Goal: Information Seeking & Learning: Learn about a topic

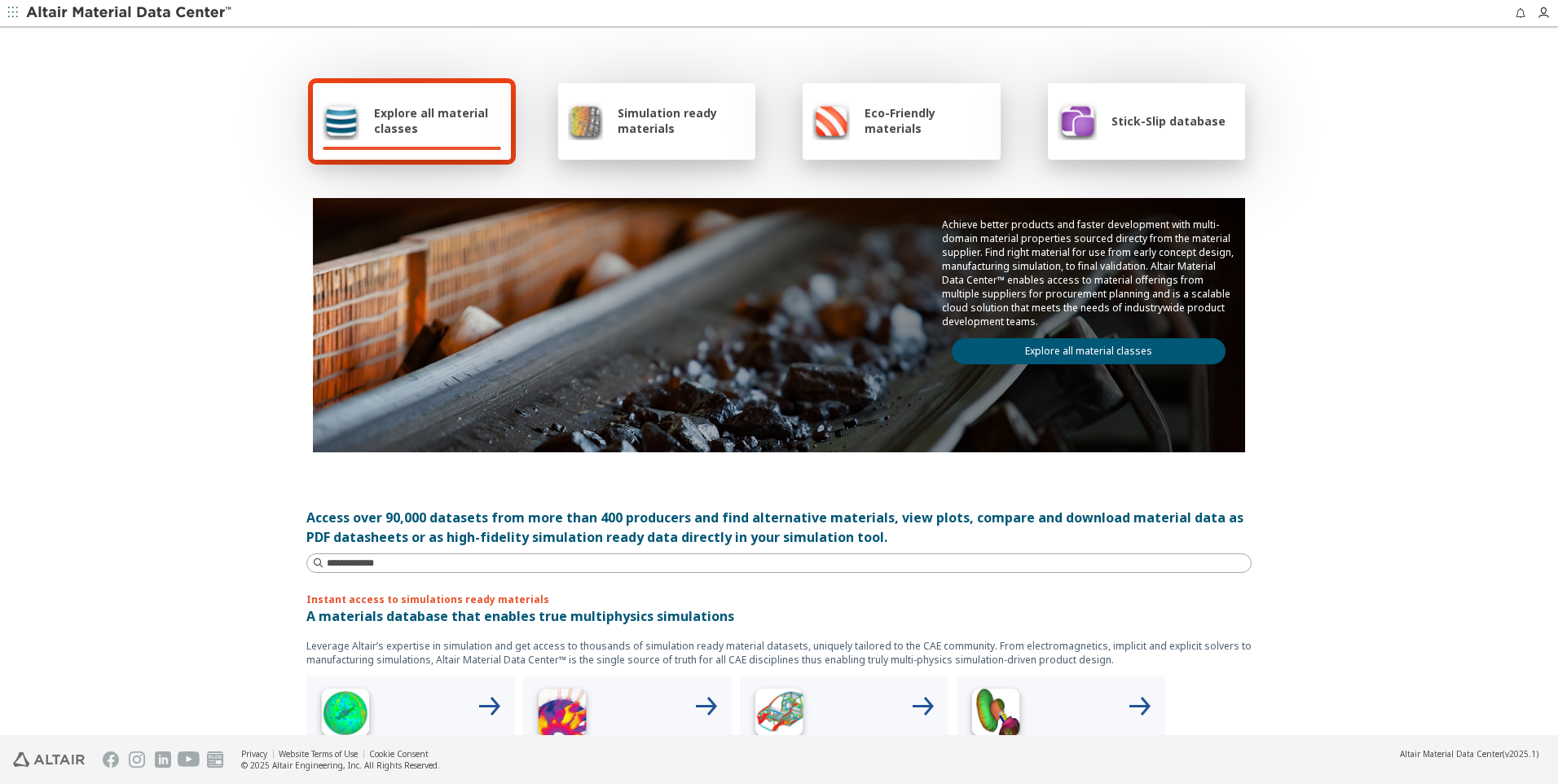
click at [642, 115] on span "Simulation ready materials" at bounding box center [681, 120] width 128 height 31
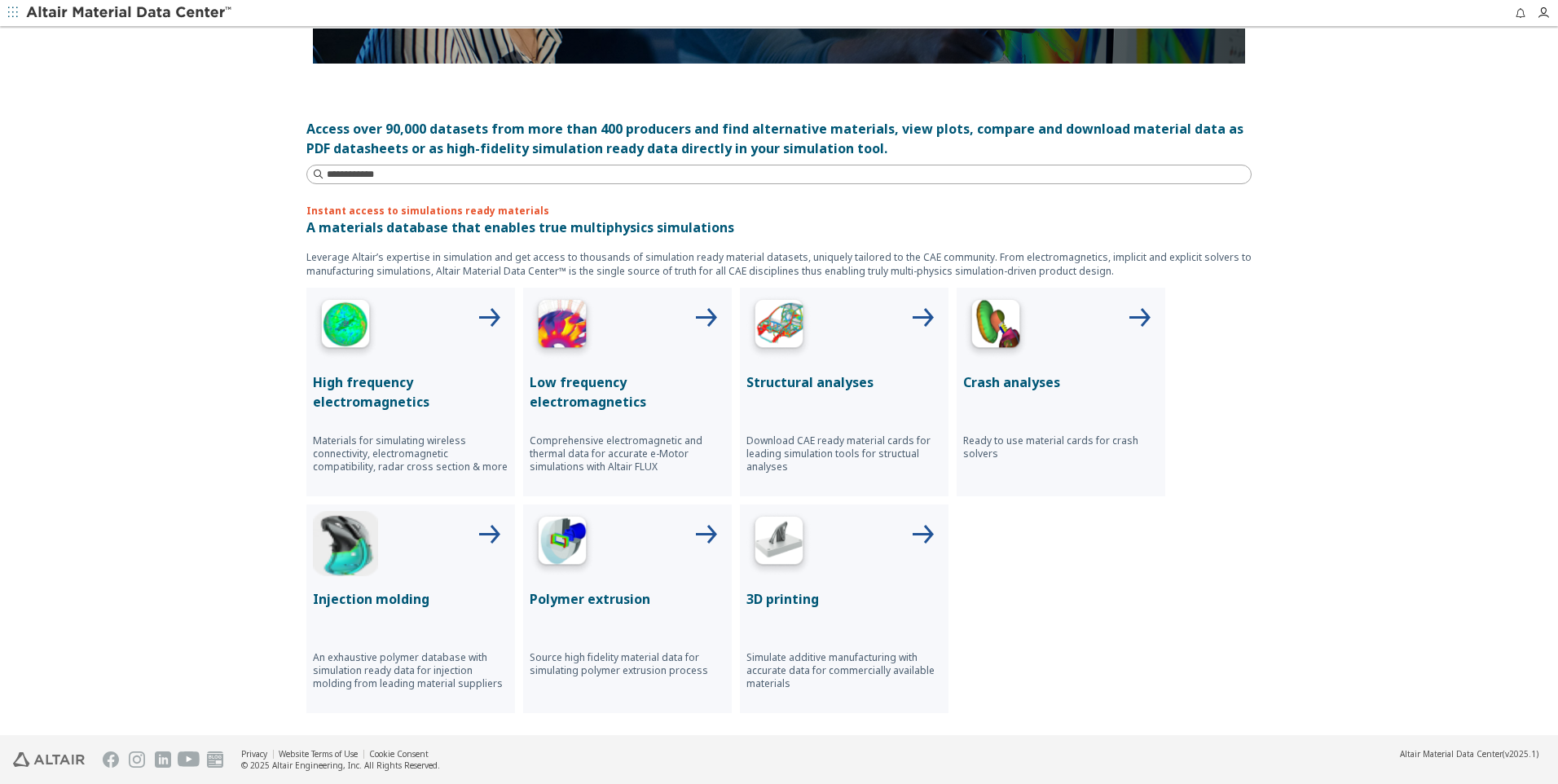
scroll to position [488, 0]
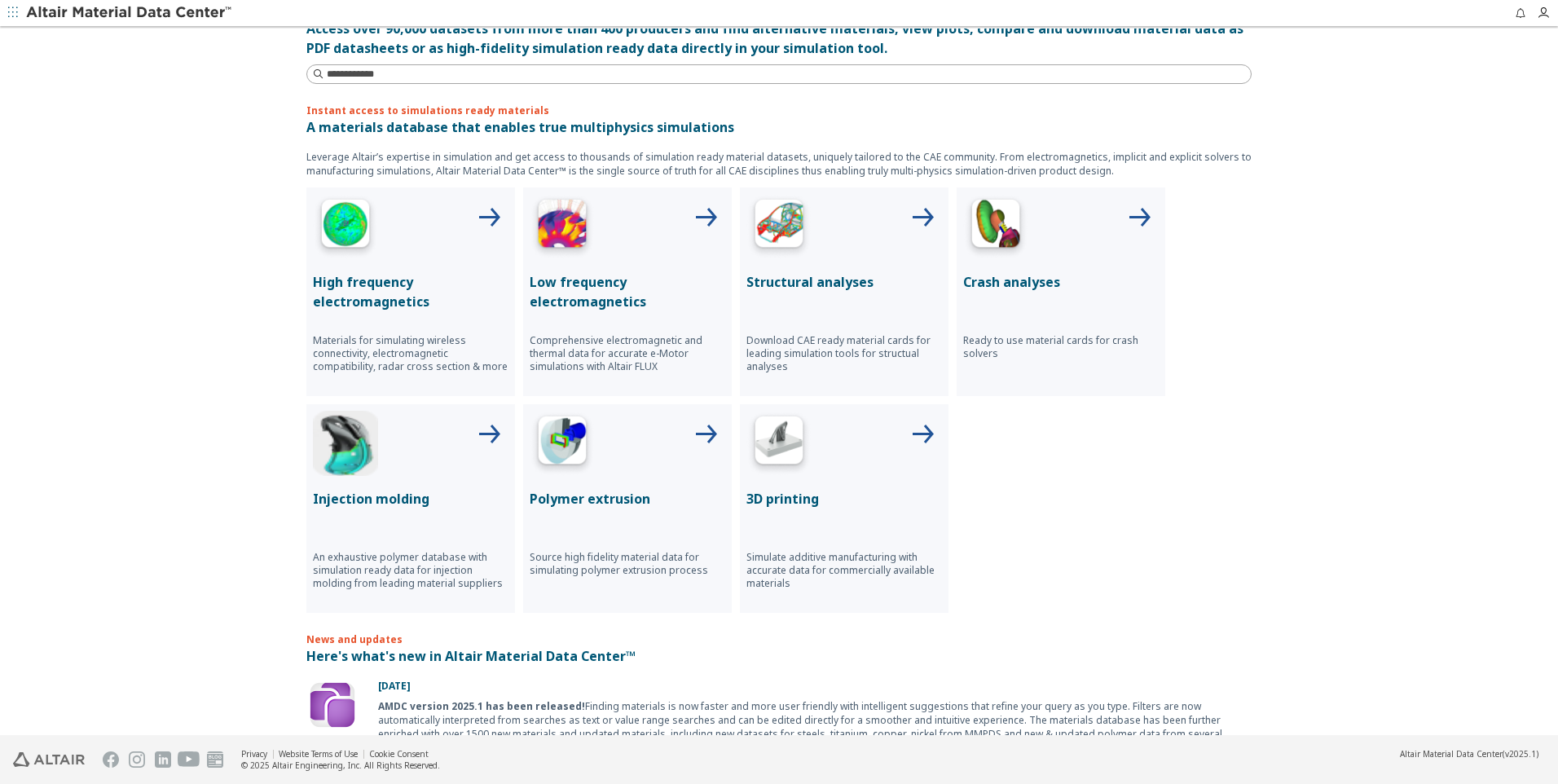
click at [1017, 283] on p "Crash analyses" at bounding box center [1061, 281] width 196 height 19
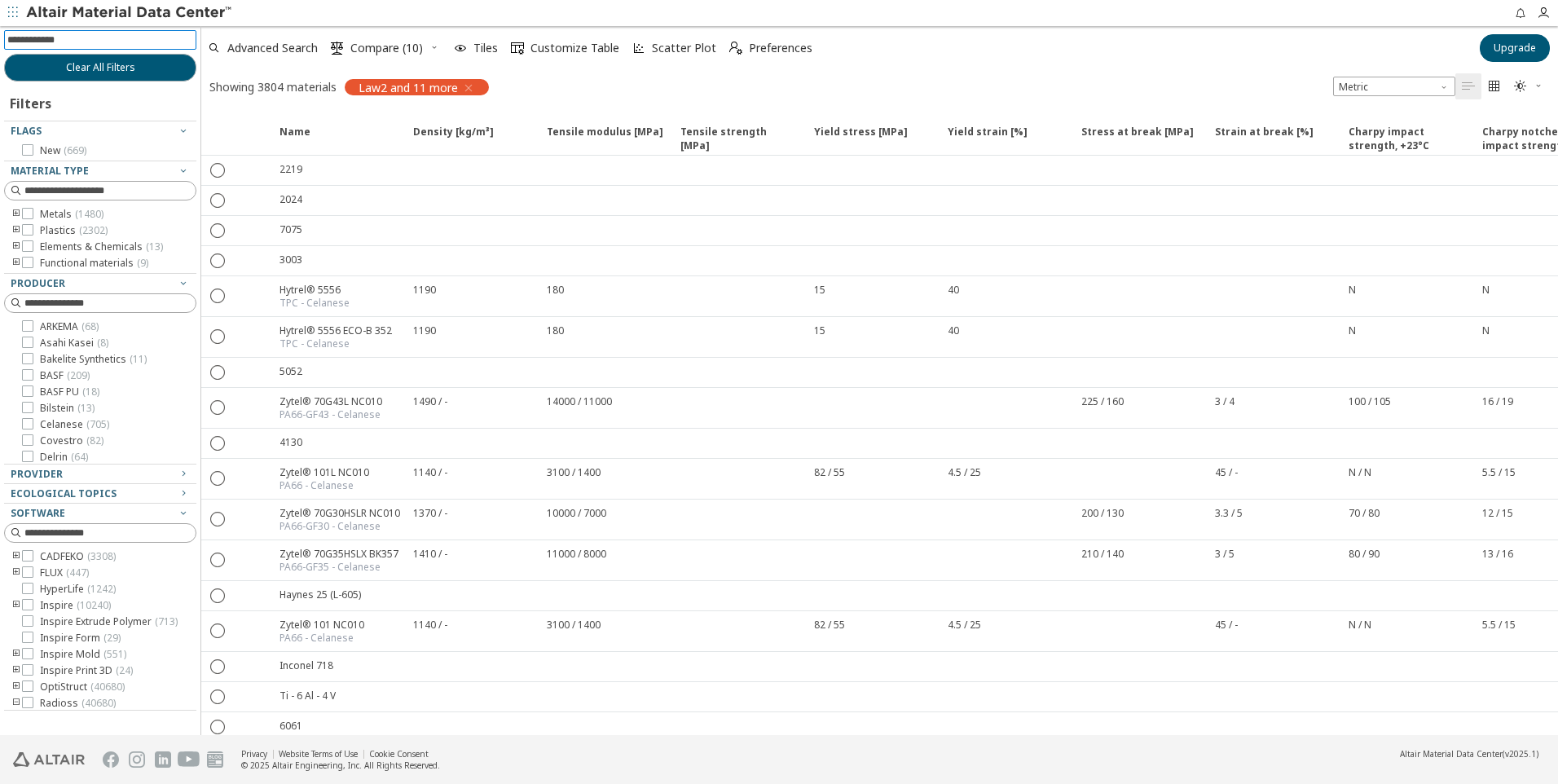
click at [73, 41] on input at bounding box center [102, 39] width 189 height 18
drag, startPoint x: 468, startPoint y: 92, endPoint x: 328, endPoint y: 96, distance: 140.1
click at [468, 92] on icon "button" at bounding box center [469, 89] width 13 height 13
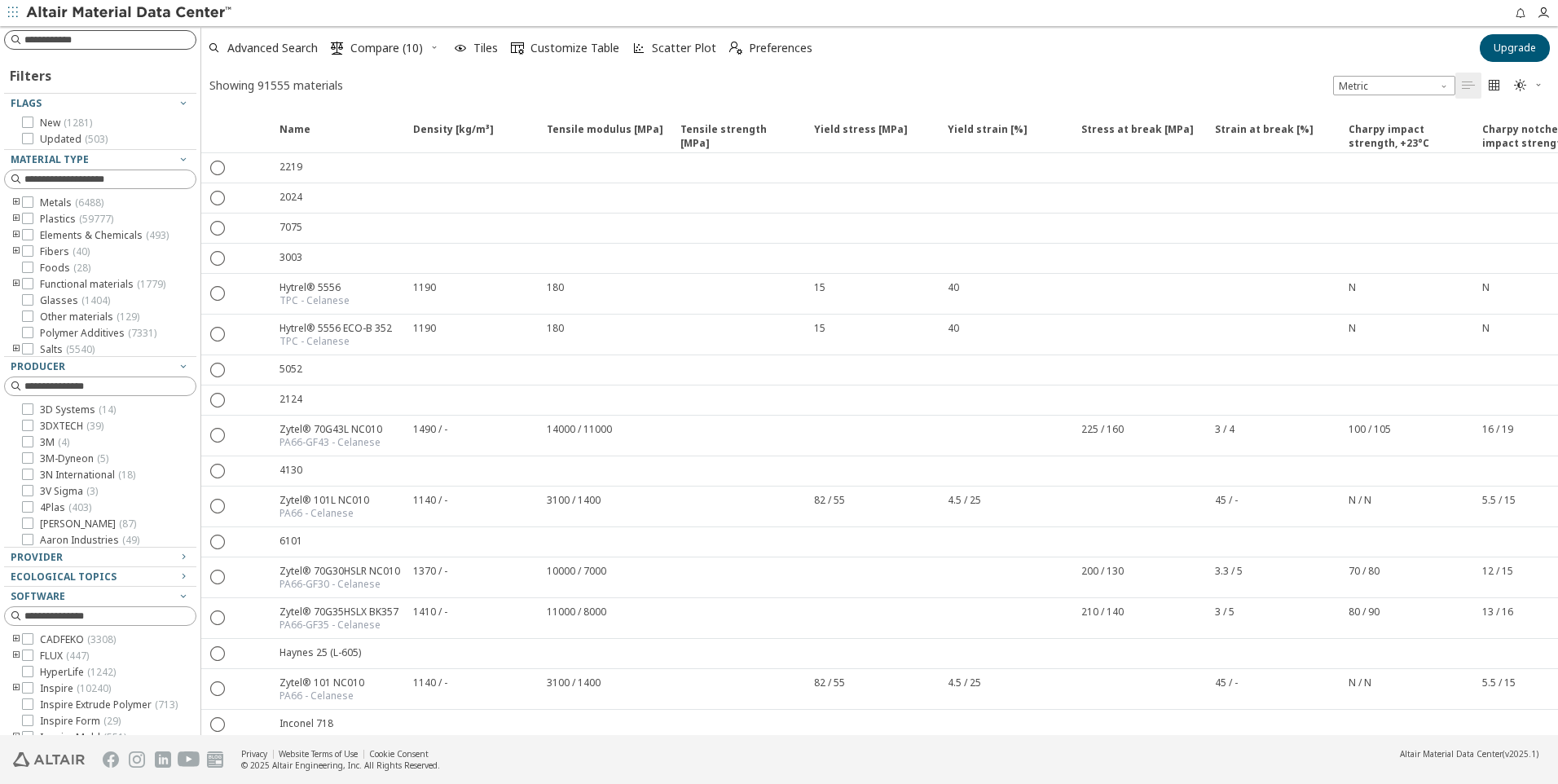
click at [56, 35] on input at bounding box center [110, 39] width 172 height 16
type input "*********"
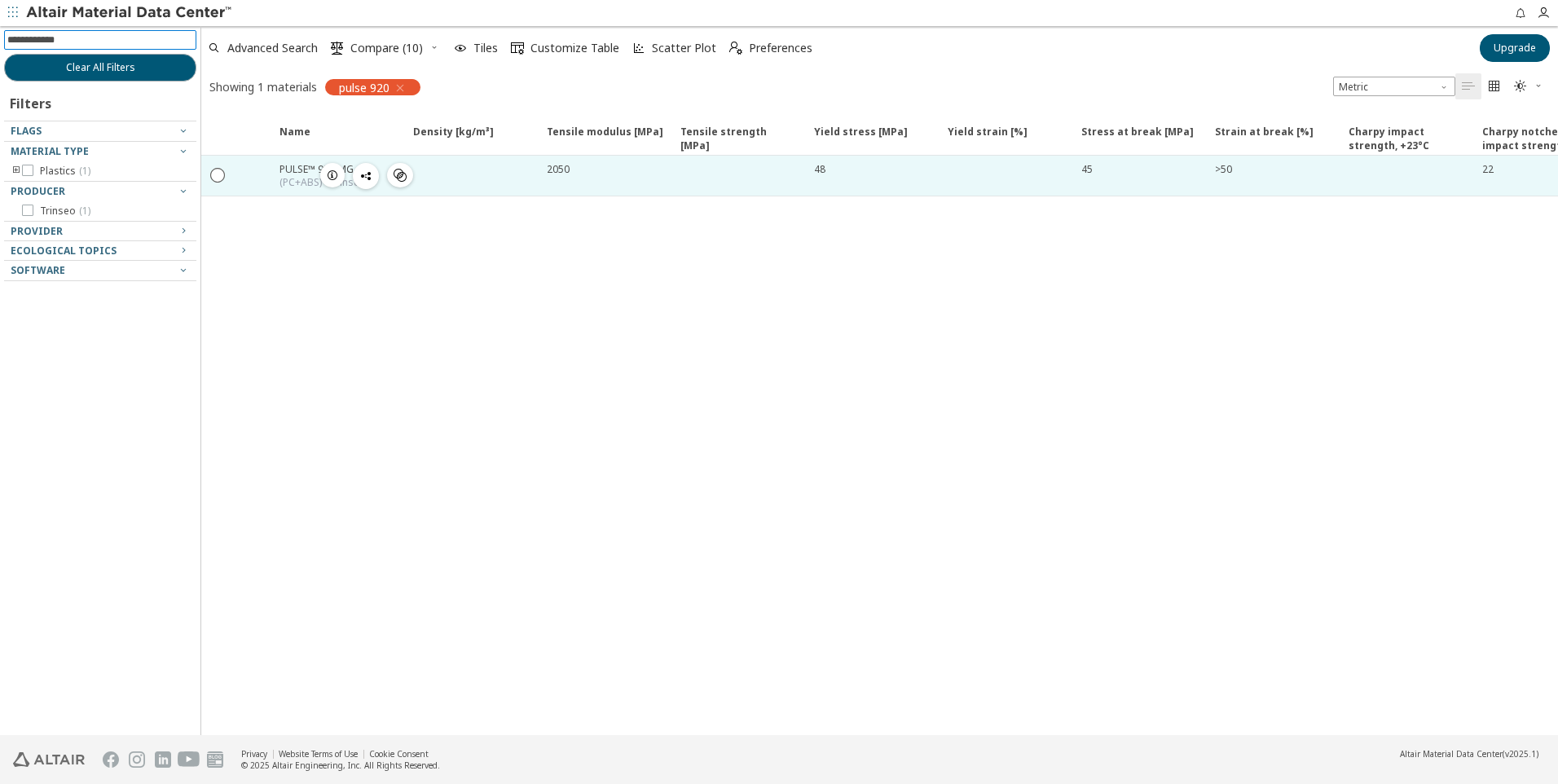
click at [293, 179] on div "(PC+ABS) - Trinseo" at bounding box center [323, 183] width 87 height 13
click at [215, 177] on icon "" at bounding box center [218, 173] width 14 height 14
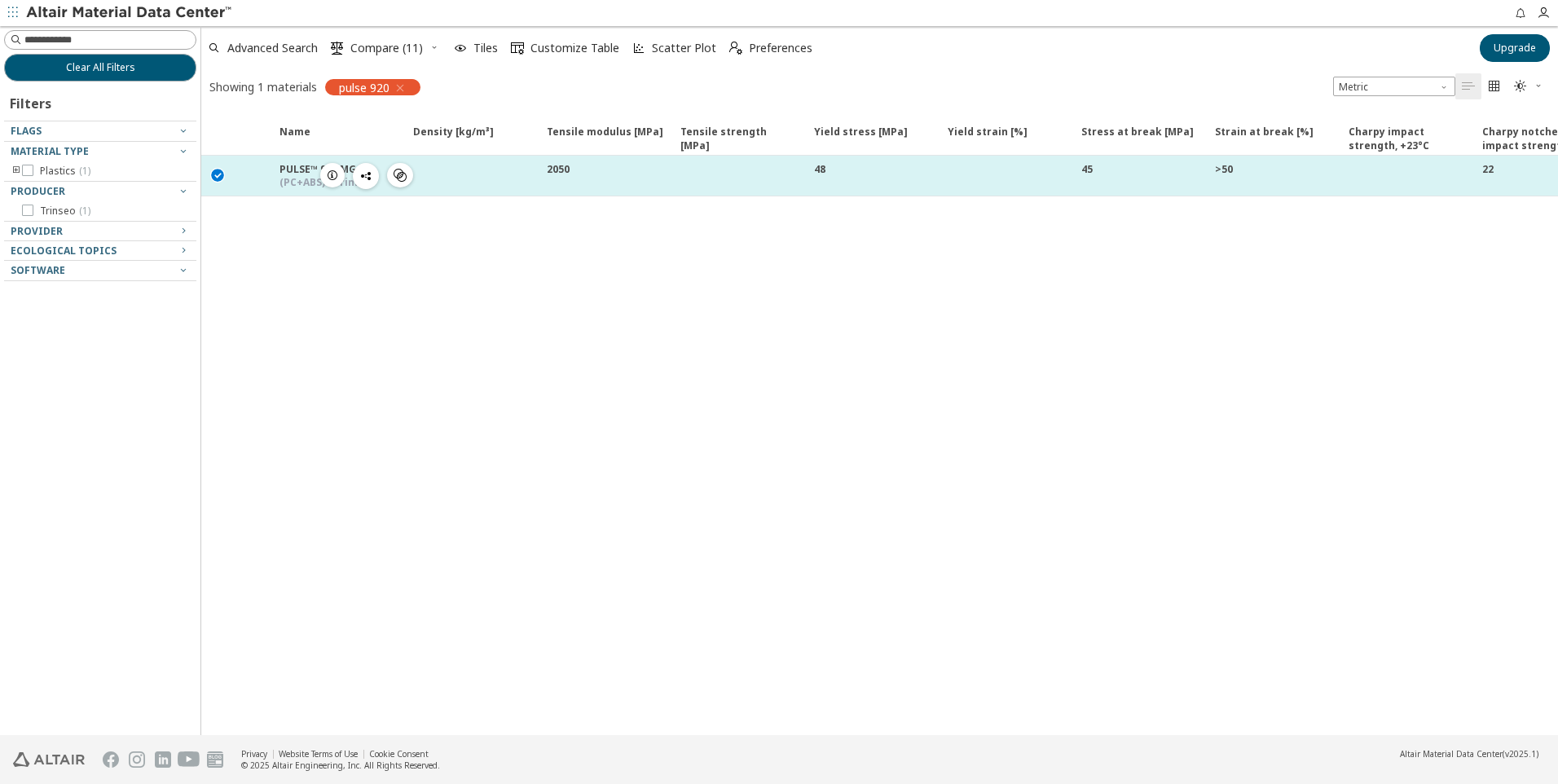
click at [335, 172] on icon "button" at bounding box center [332, 175] width 13 height 13
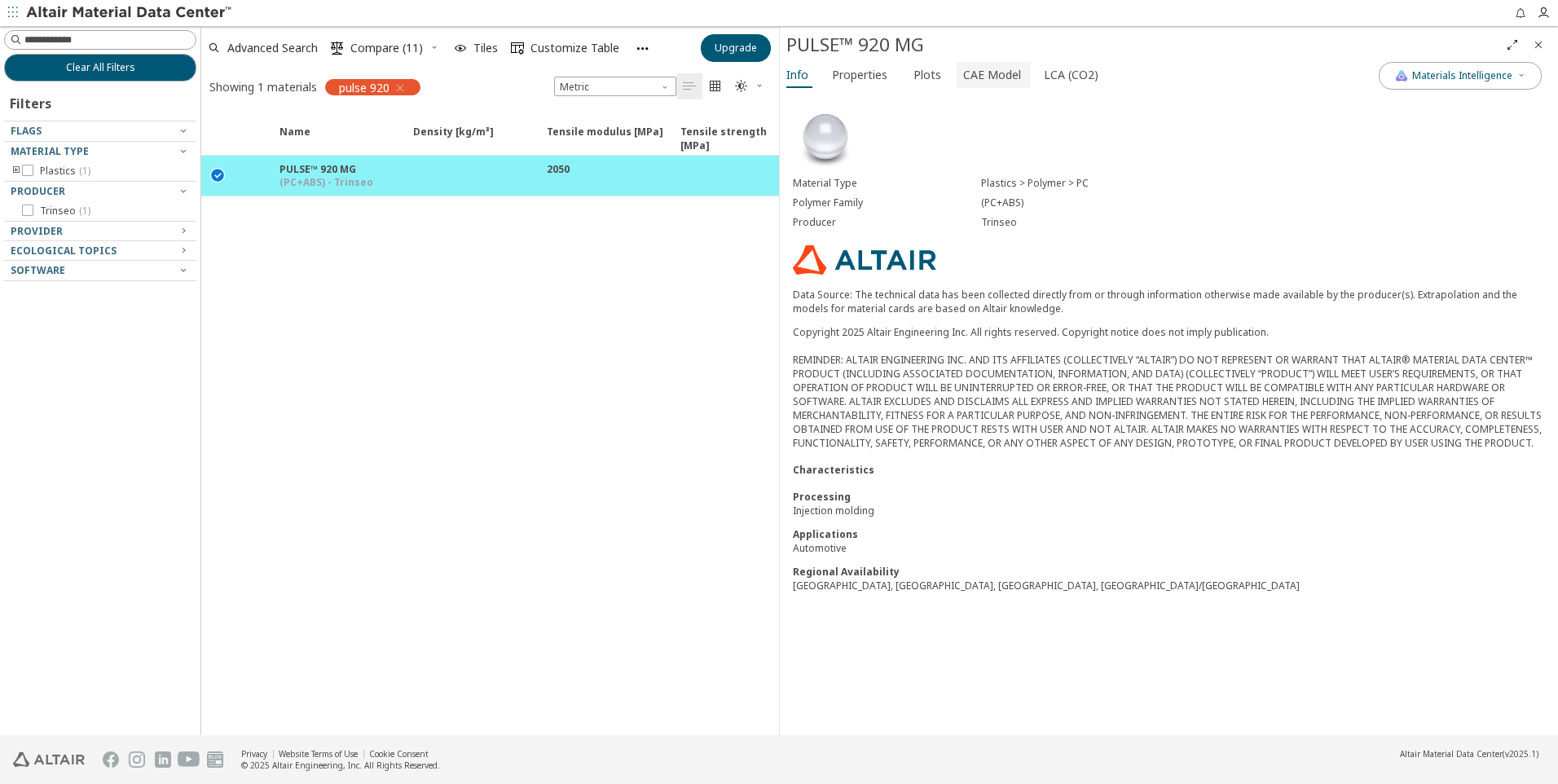
click at [981, 75] on span "CAE Model" at bounding box center [992, 74] width 58 height 26
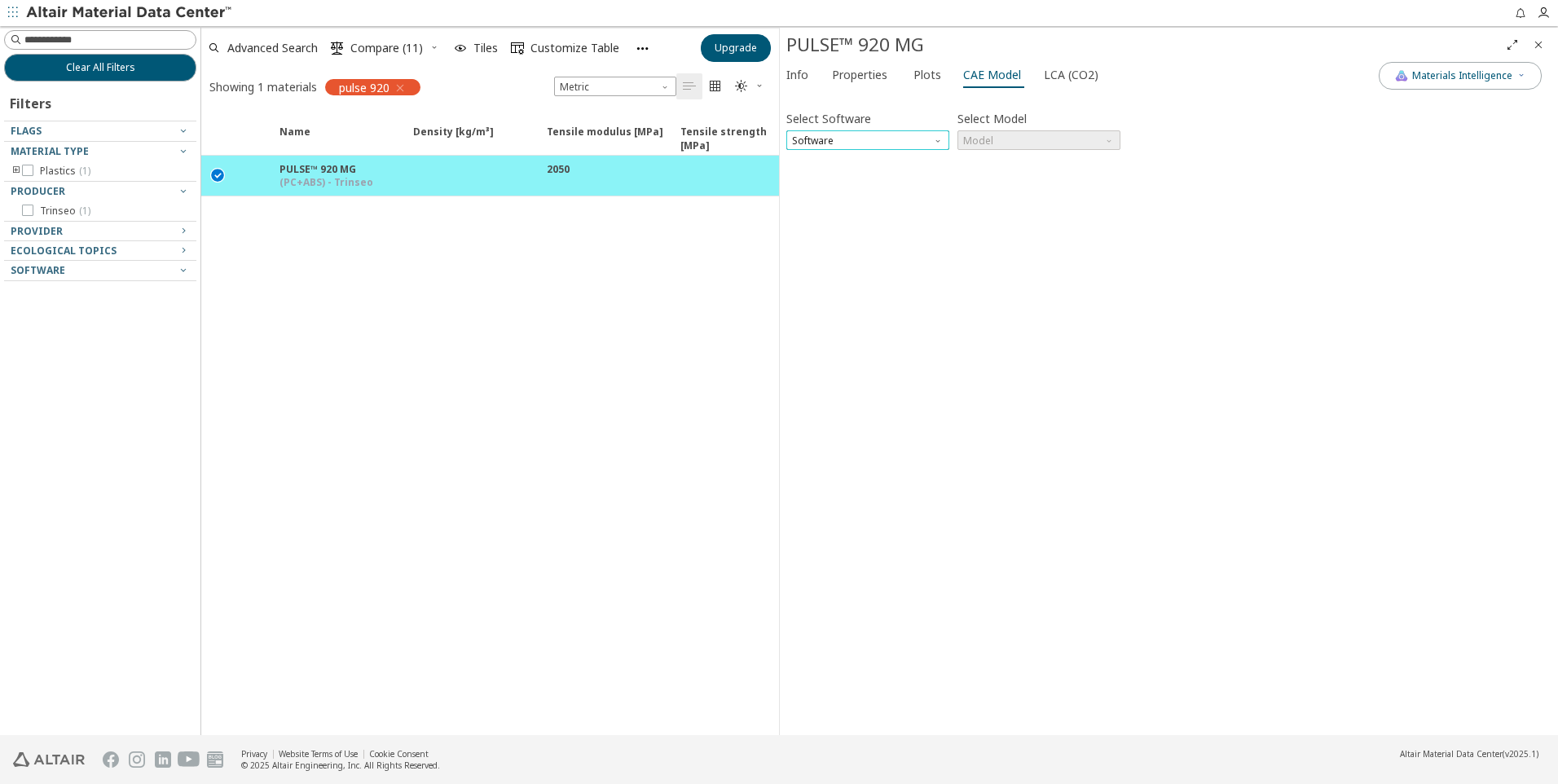
click at [909, 139] on span "Software" at bounding box center [867, 140] width 163 height 19
click at [850, 301] on span "Ls-Dyna" at bounding box center [868, 298] width 150 height 12
click at [1006, 135] on span "Model" at bounding box center [1039, 140] width 163 height 19
click at [1006, 178] on span "Mat24" at bounding box center [1039, 180] width 150 height 12
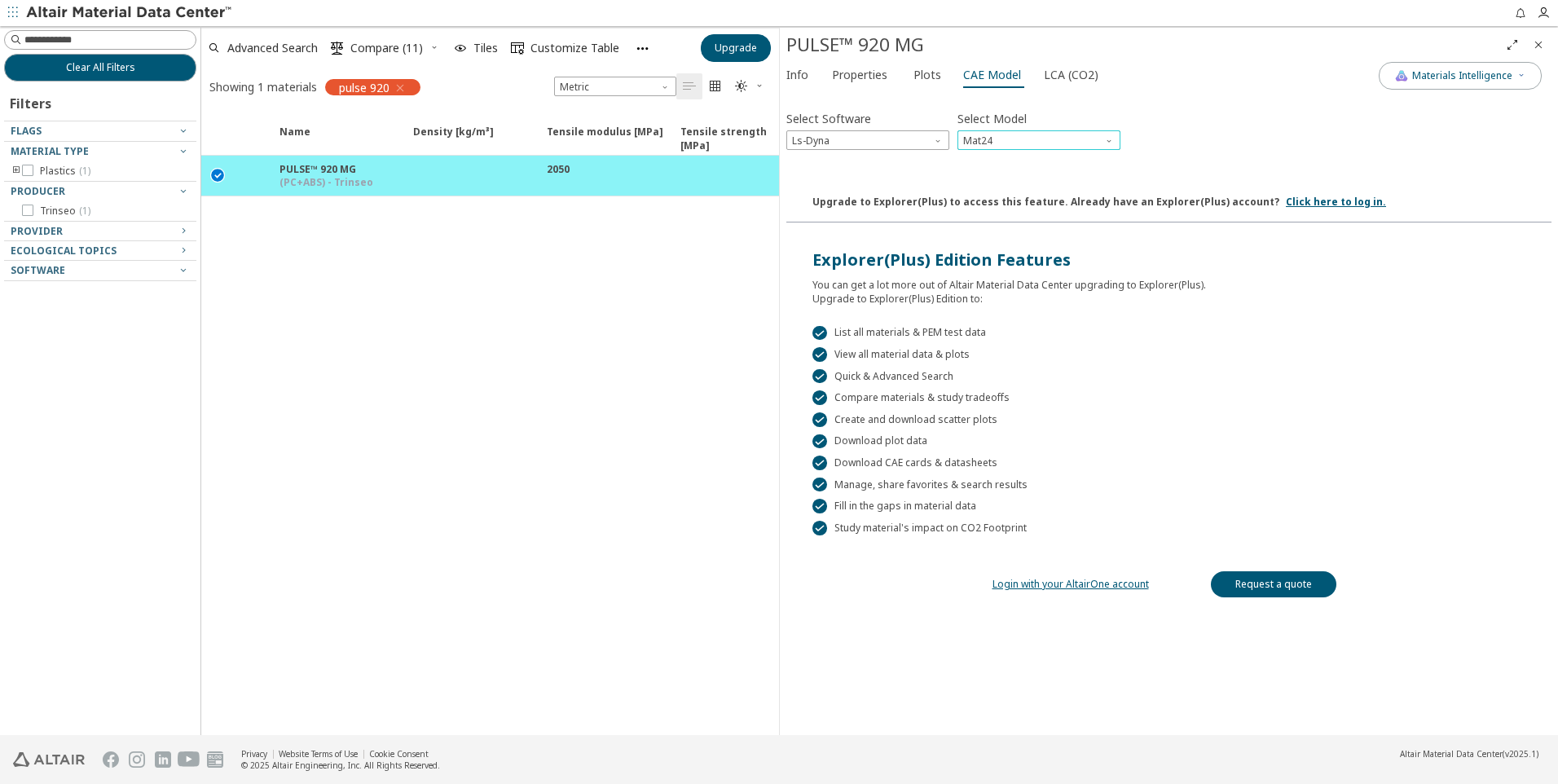
scroll to position [76, 0]
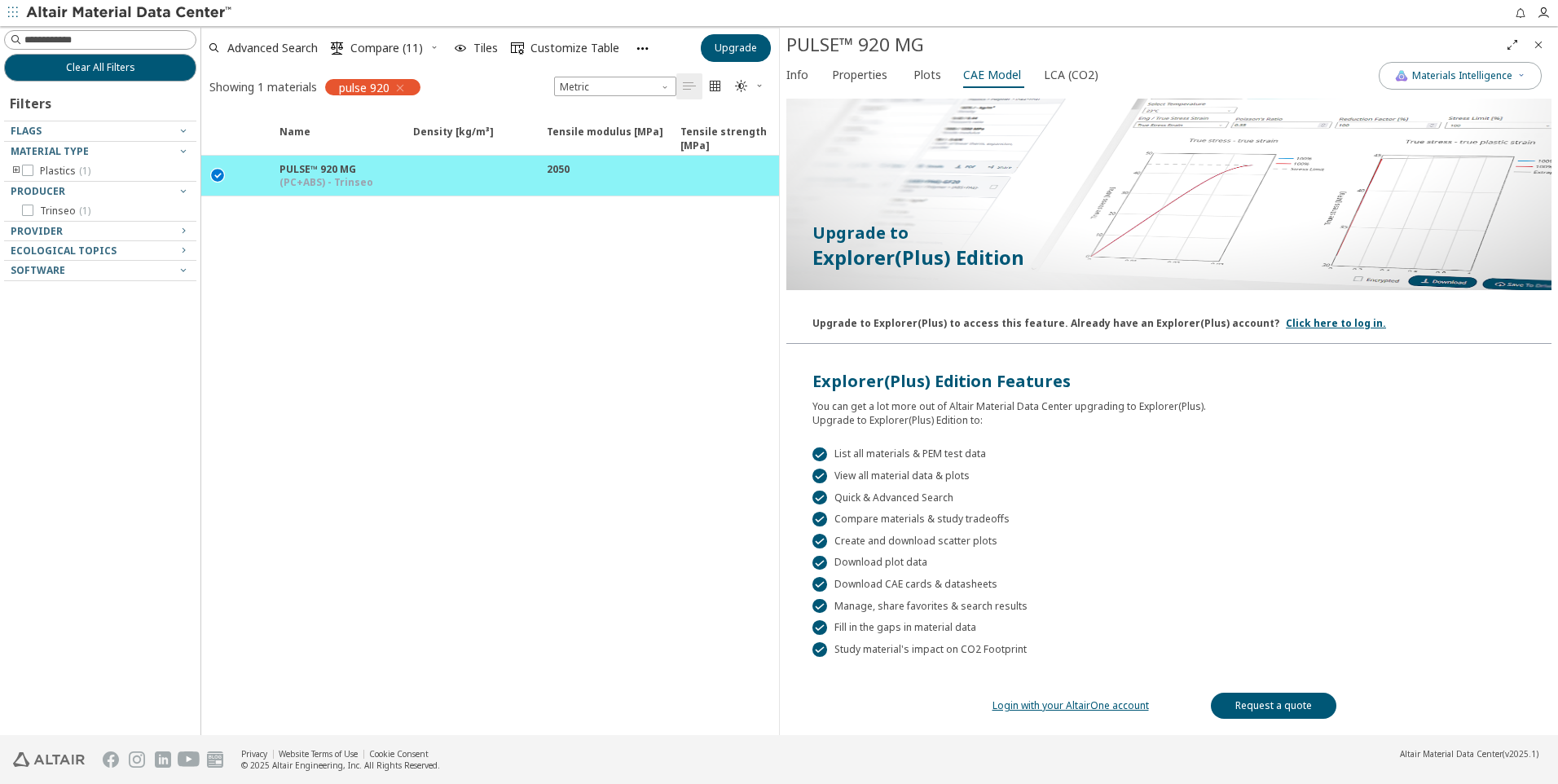
click at [1062, 705] on link "Login with your AltairOne account" at bounding box center [1070, 705] width 156 height 13
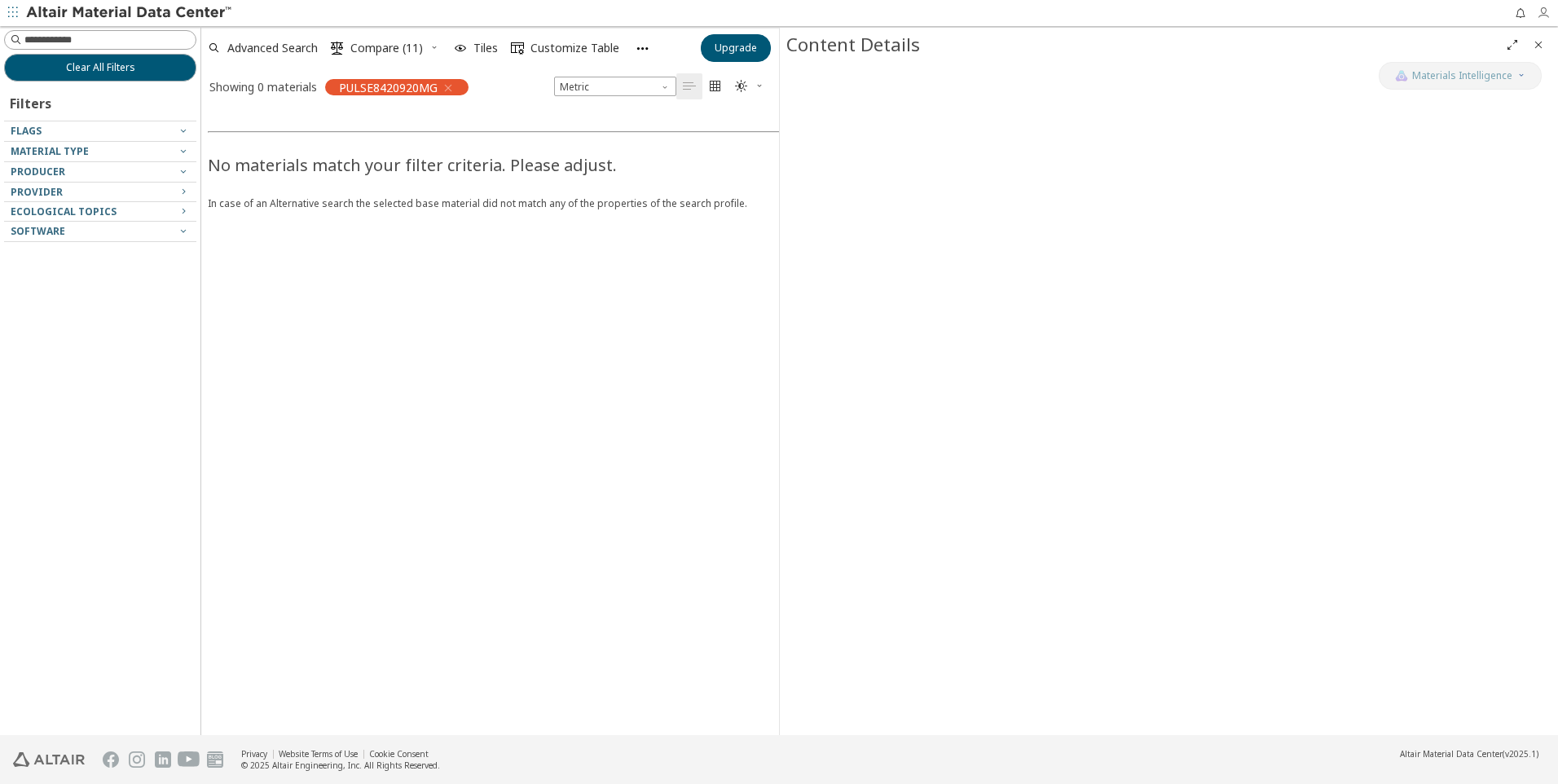
click at [1545, 13] on icon "button" at bounding box center [1544, 13] width 13 height 13
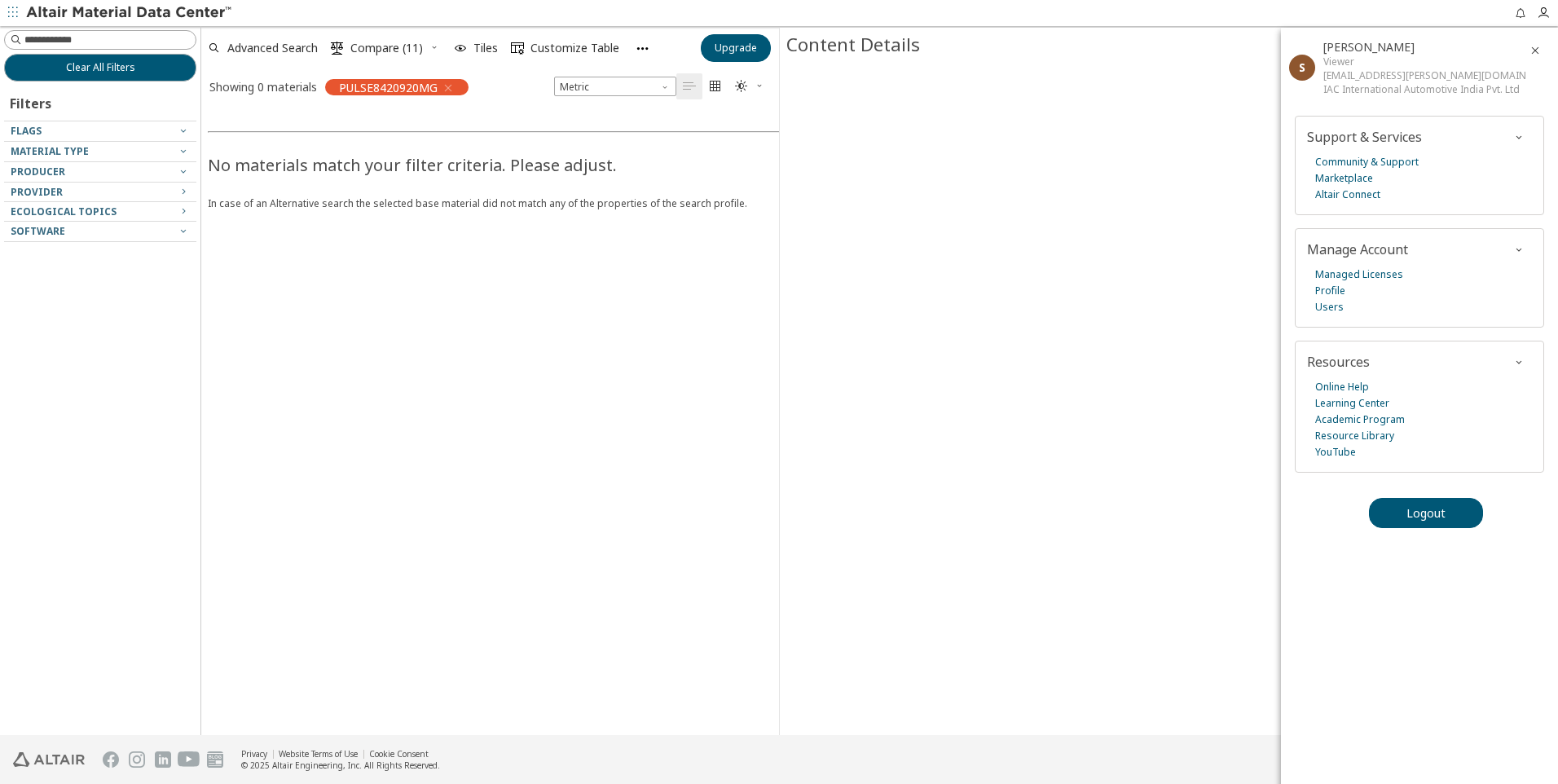
click at [1022, 377] on div at bounding box center [1169, 398] width 779 height 673
click at [1533, 51] on icon "button" at bounding box center [1535, 51] width 13 height 13
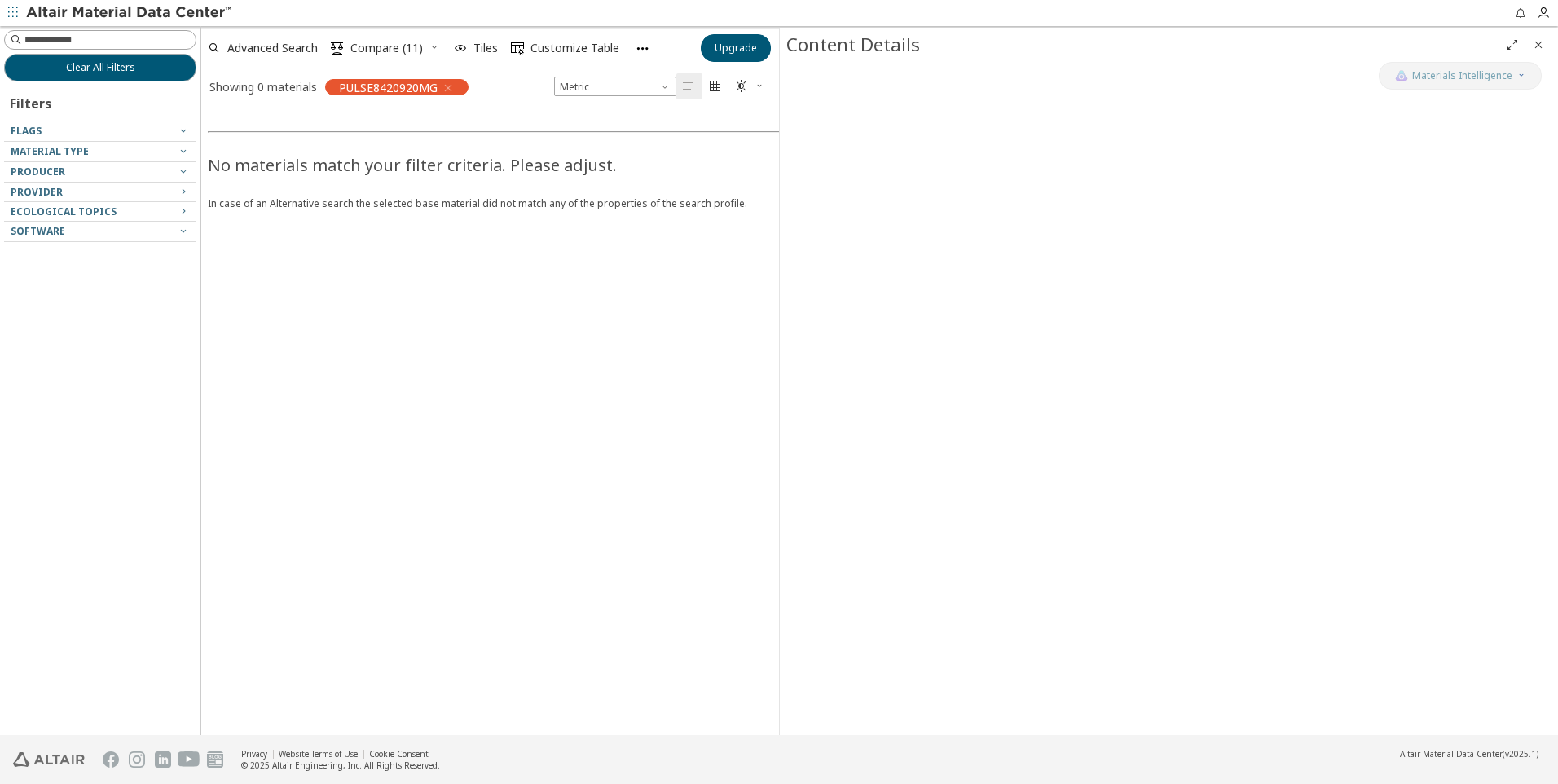
click at [450, 86] on icon "button" at bounding box center [448, 89] width 13 height 13
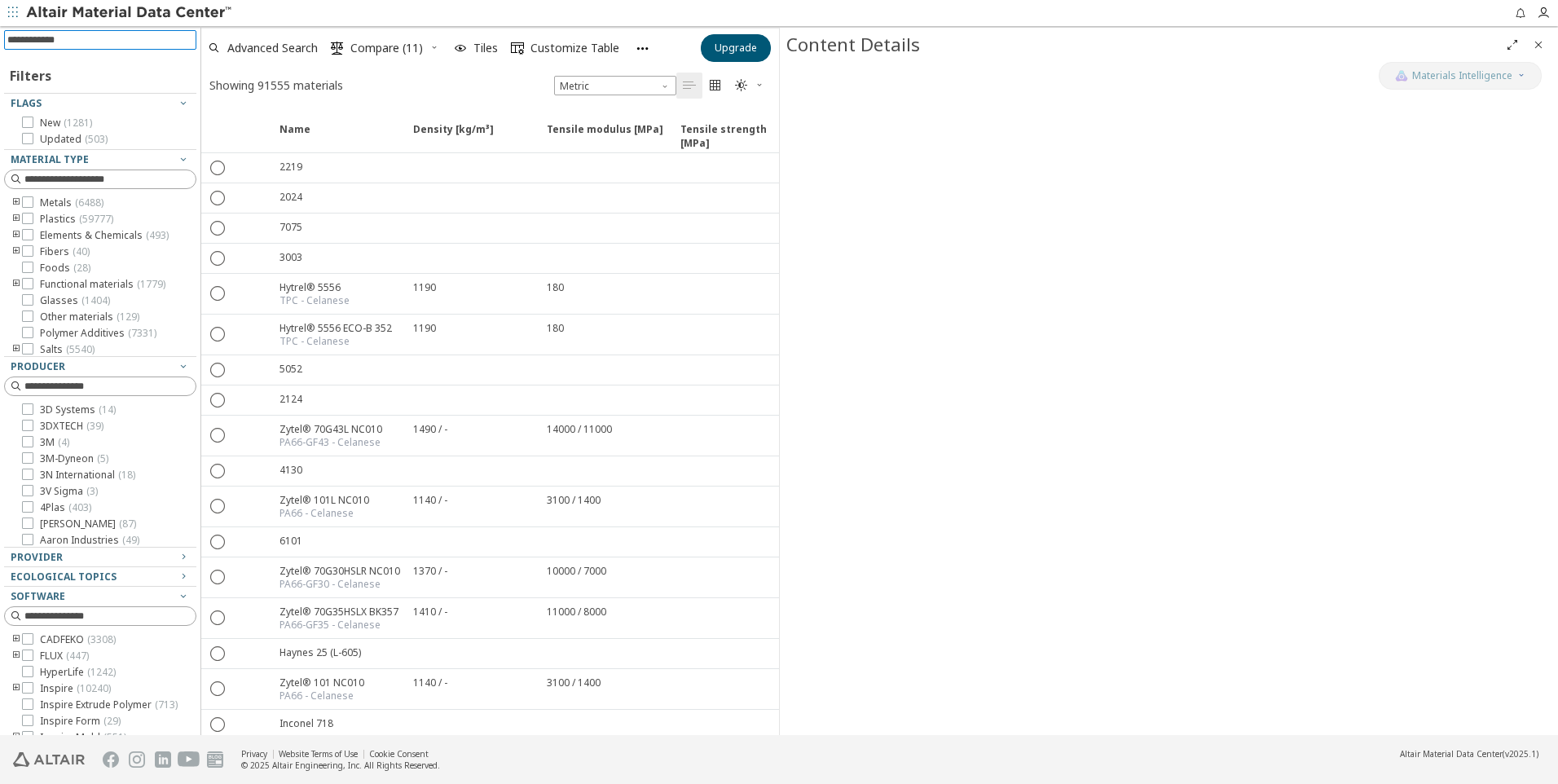
click at [86, 43] on input at bounding box center [102, 39] width 189 height 18
click at [750, 46] on span "Upgrade" at bounding box center [736, 48] width 42 height 13
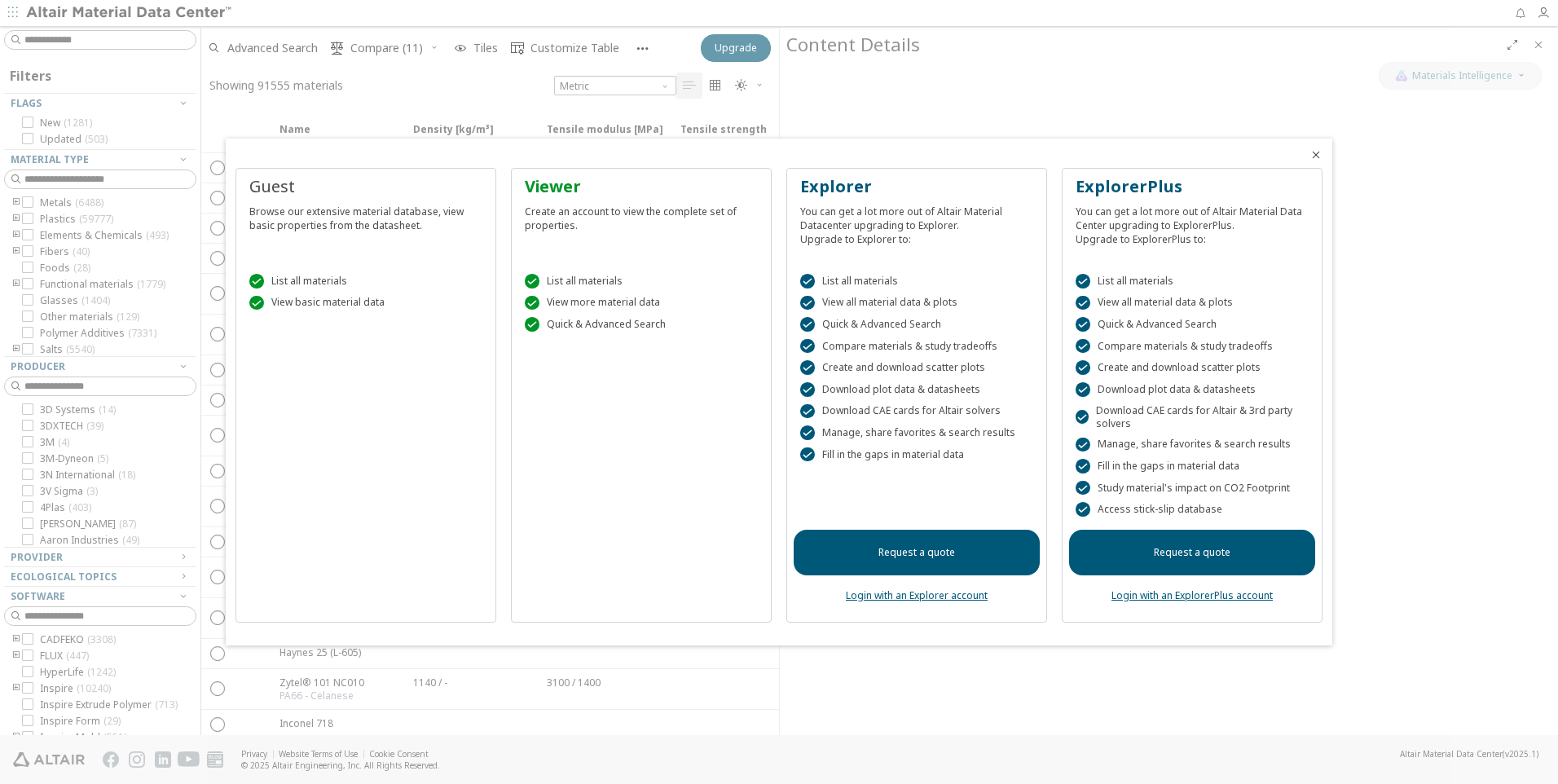
click at [957, 594] on link "Login with an Explorer account" at bounding box center [916, 595] width 142 height 13
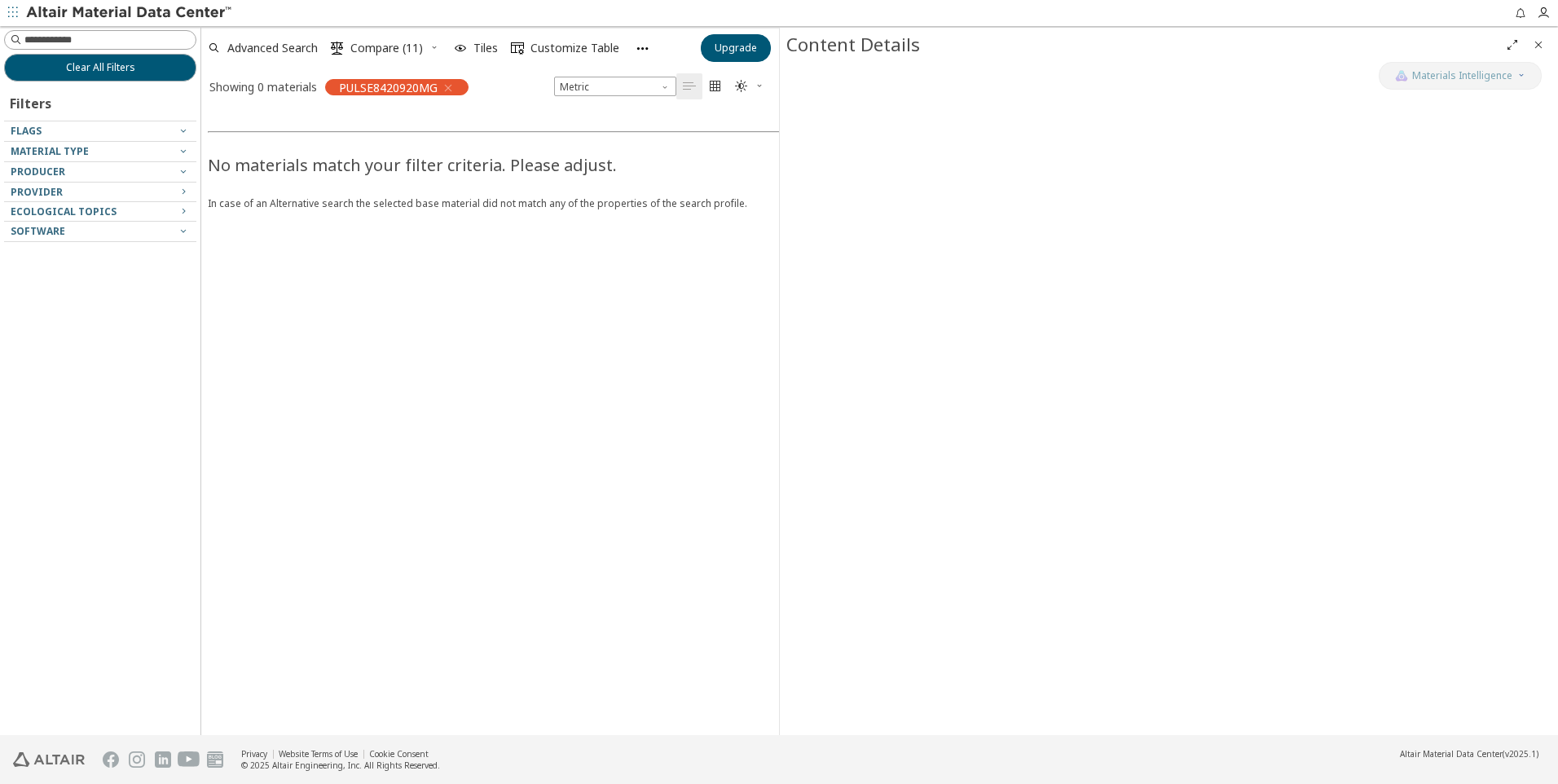
click at [445, 87] on icon "button" at bounding box center [448, 89] width 13 height 13
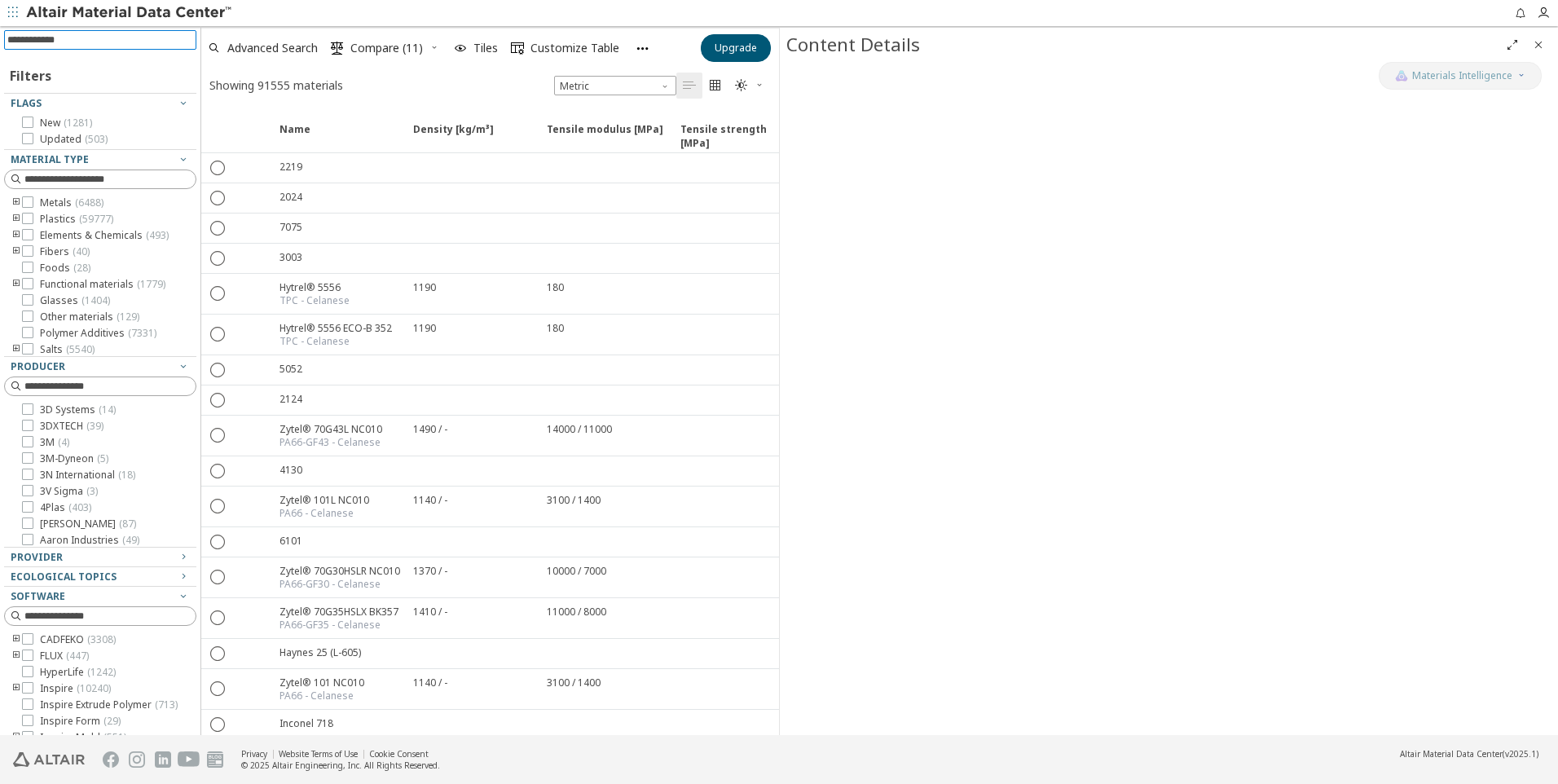
click at [84, 37] on input at bounding box center [102, 39] width 189 height 18
click at [80, 38] on input at bounding box center [102, 39] width 189 height 18
type input "**********"
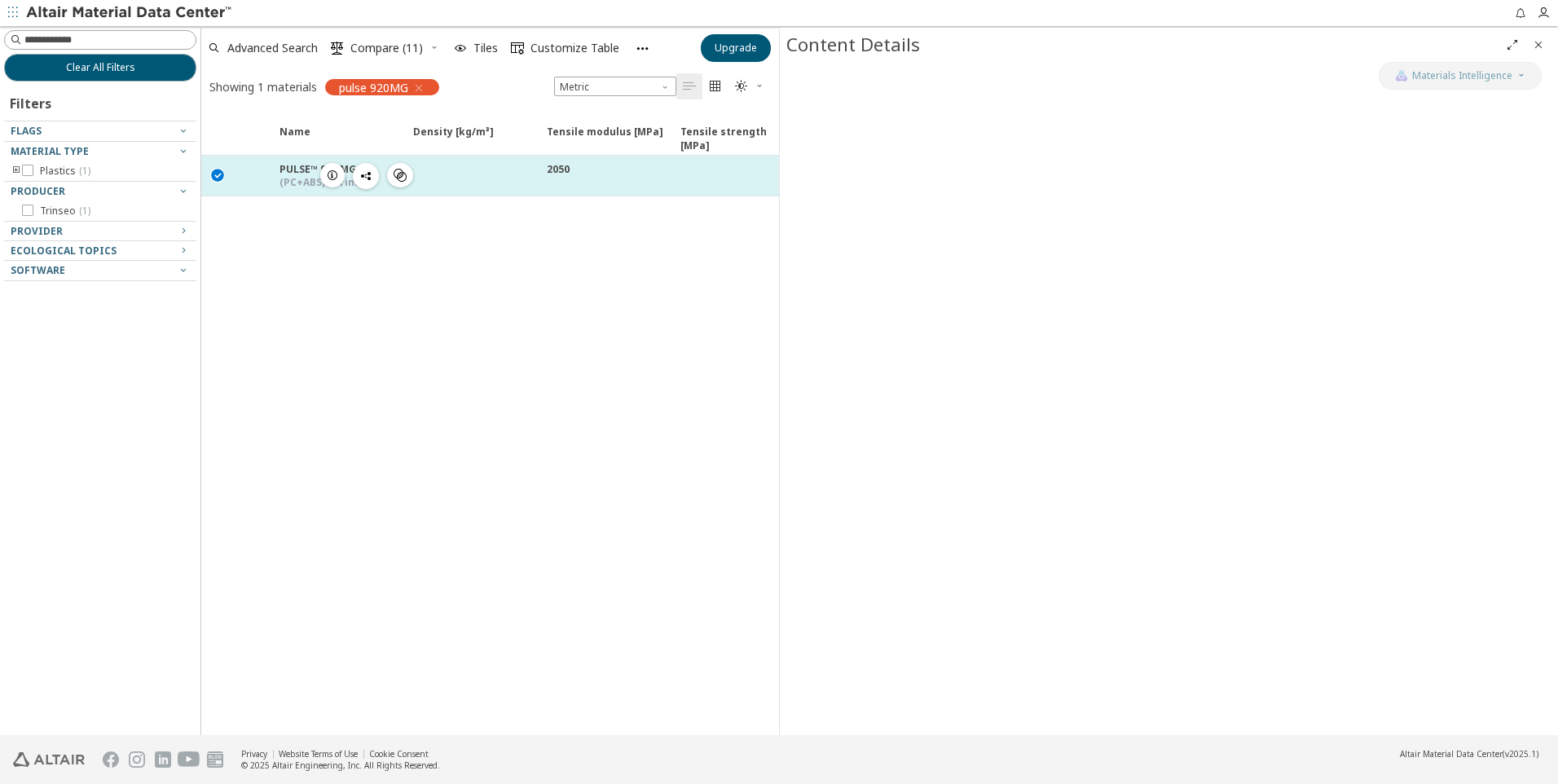
click at [335, 177] on icon "button" at bounding box center [332, 175] width 13 height 13
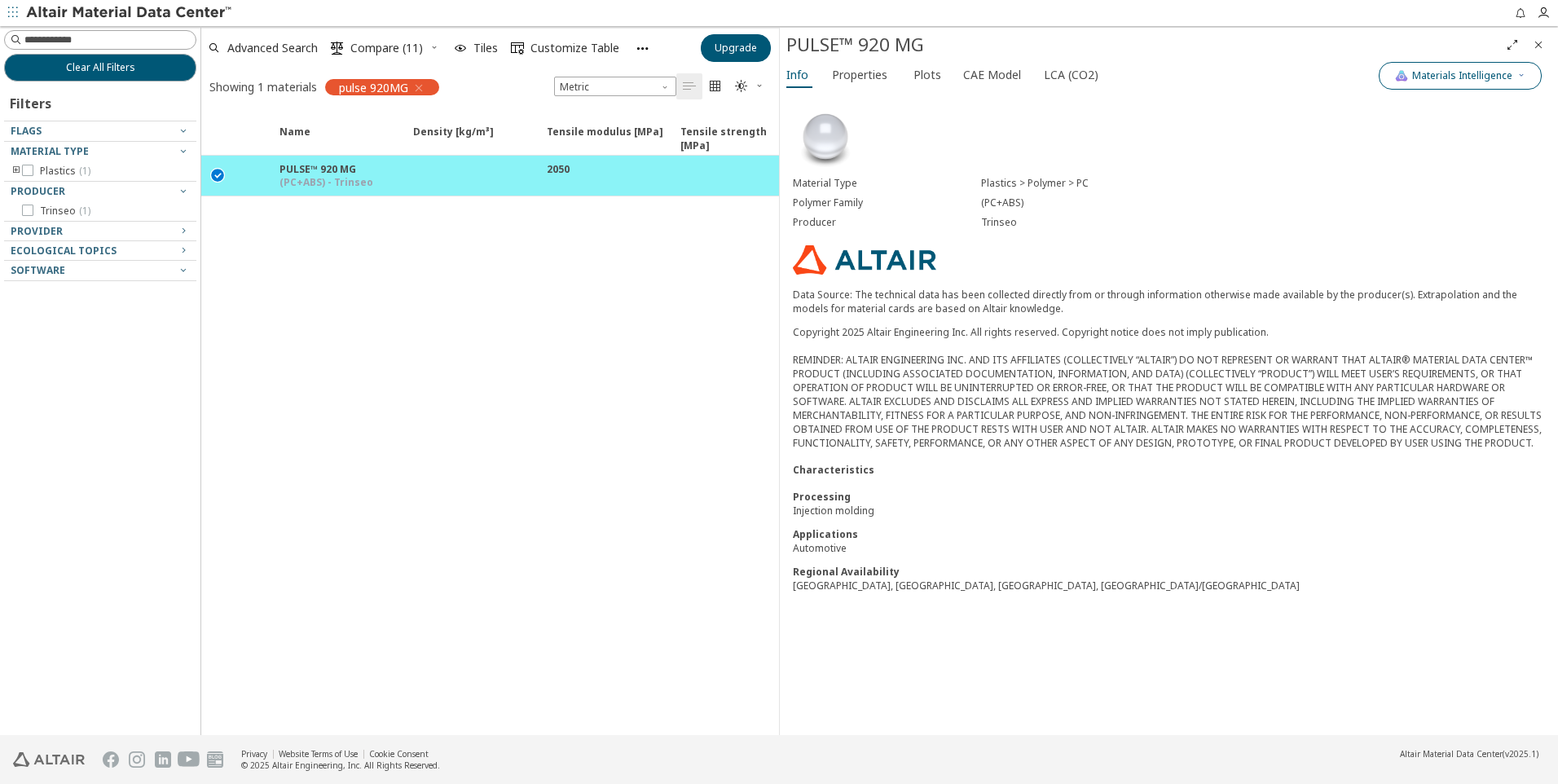
click at [1506, 76] on span "Materials Intelligence" at bounding box center [1463, 76] width 100 height 13
click at [1017, 80] on button "CAE Model" at bounding box center [993, 74] width 74 height 26
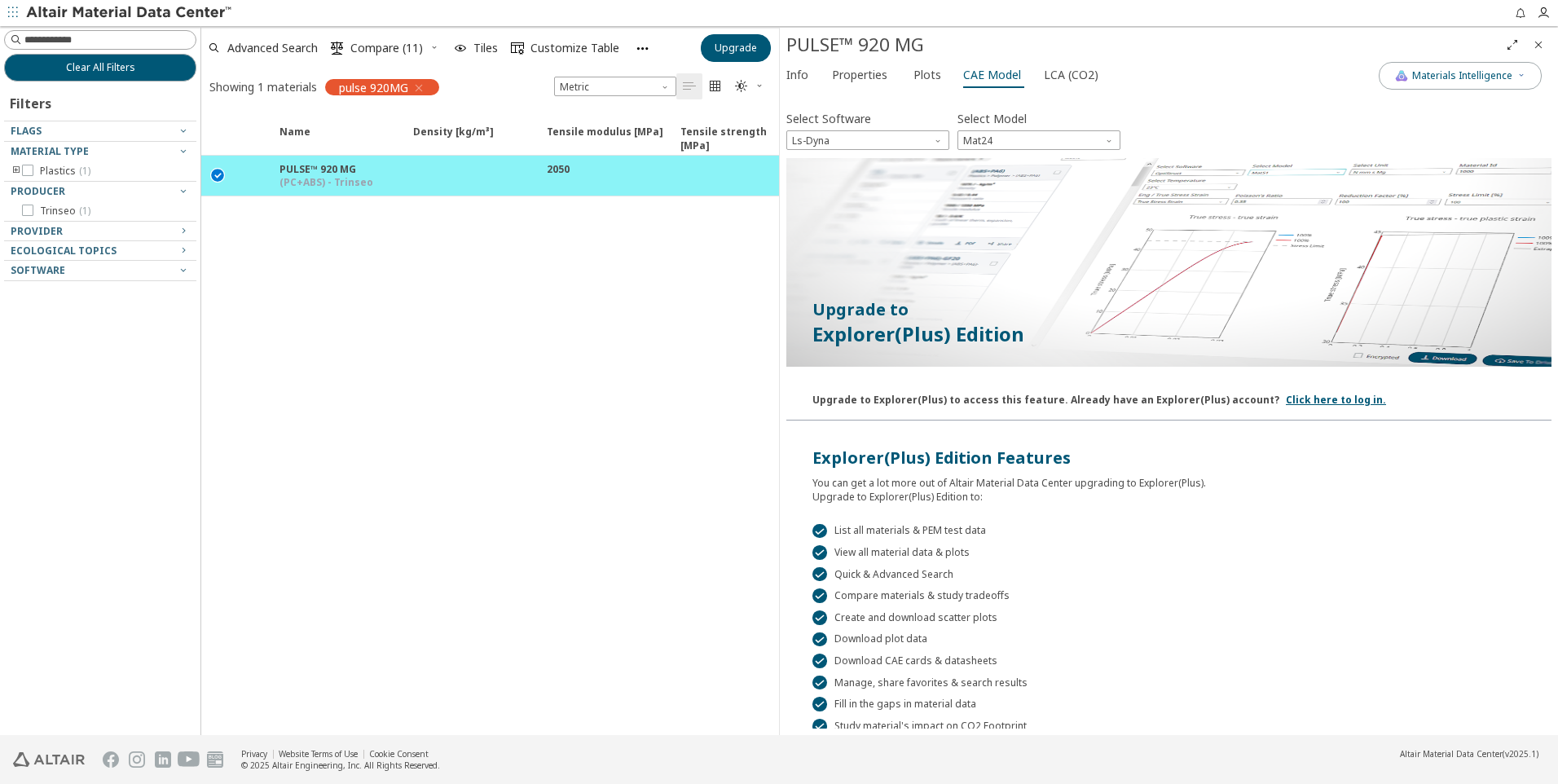
scroll to position [76, 0]
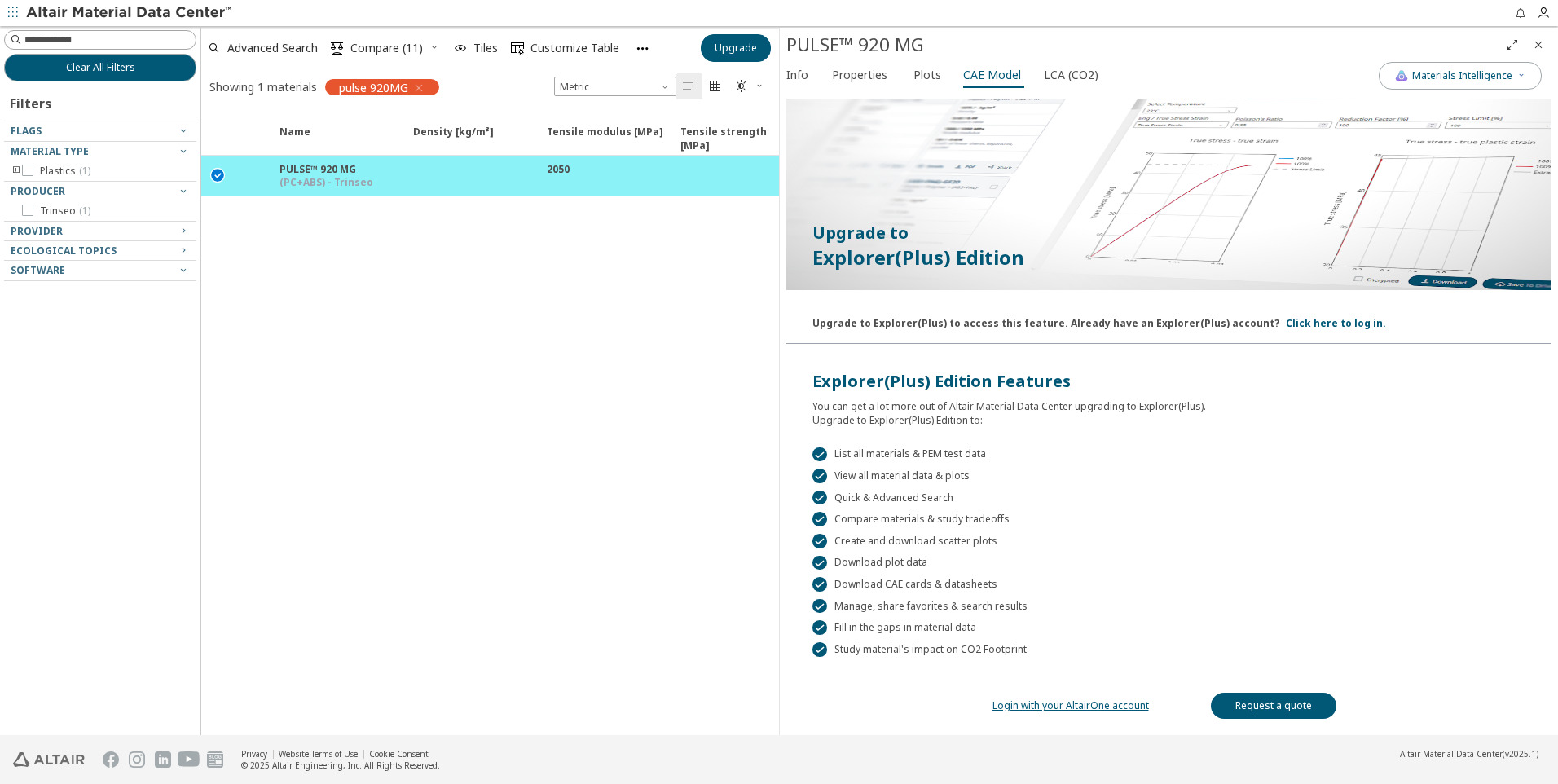
click at [1060, 705] on link "Login with your AltairOne account" at bounding box center [1070, 705] width 156 height 13
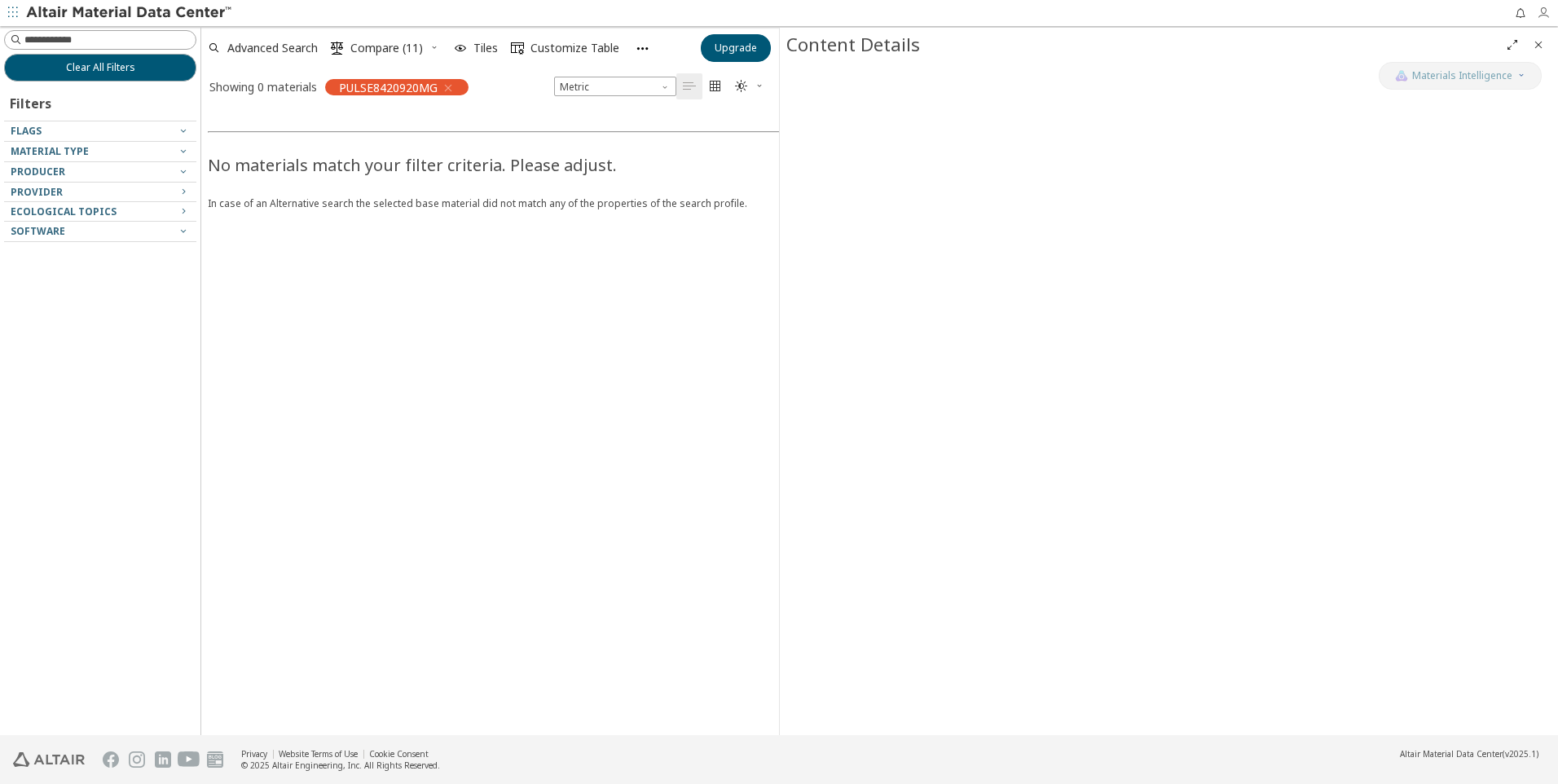
click at [1549, 13] on icon "button" at bounding box center [1547, 13] width 21 height 13
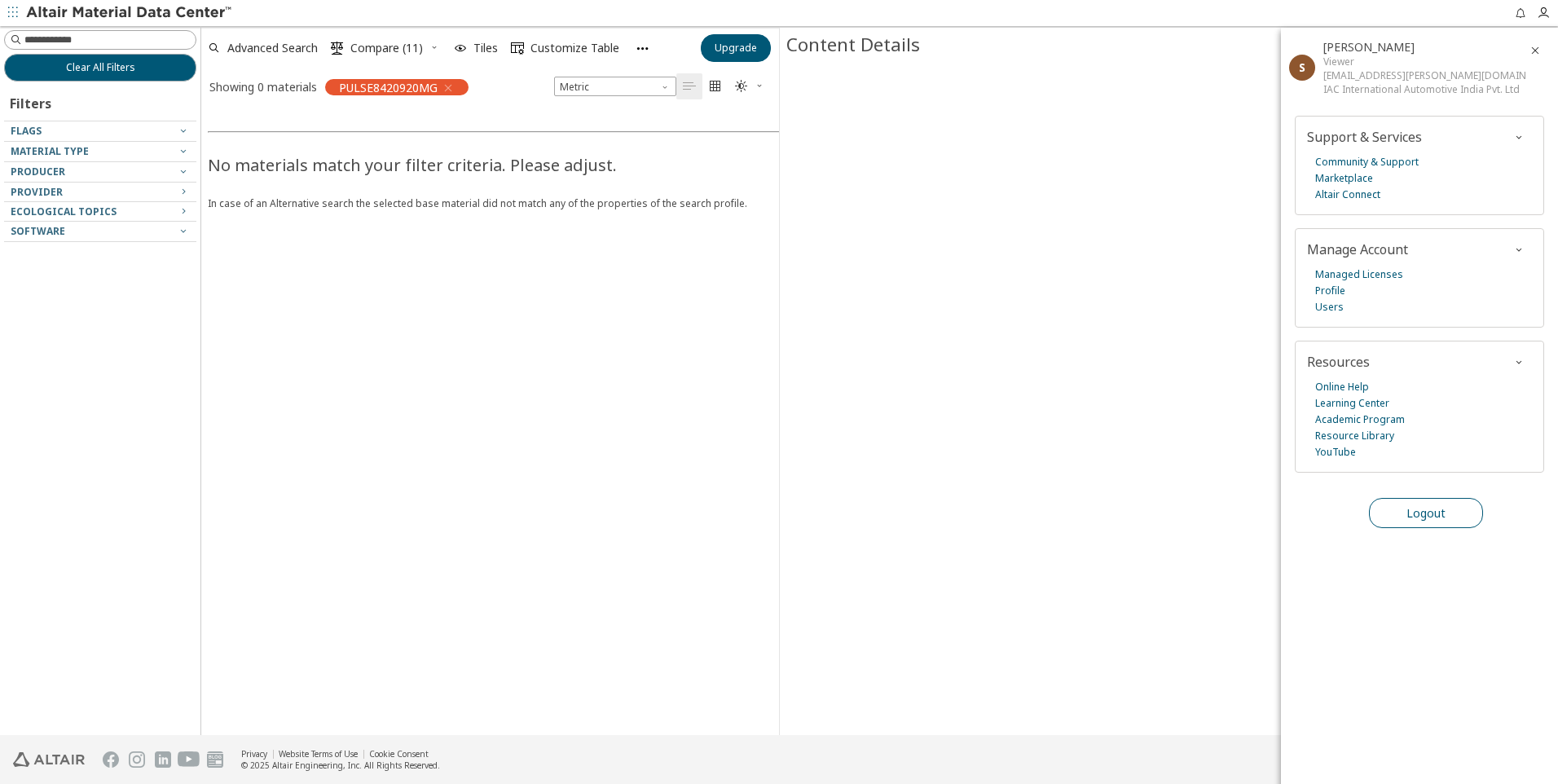
click at [1430, 515] on span "Logout" at bounding box center [1426, 512] width 40 height 15
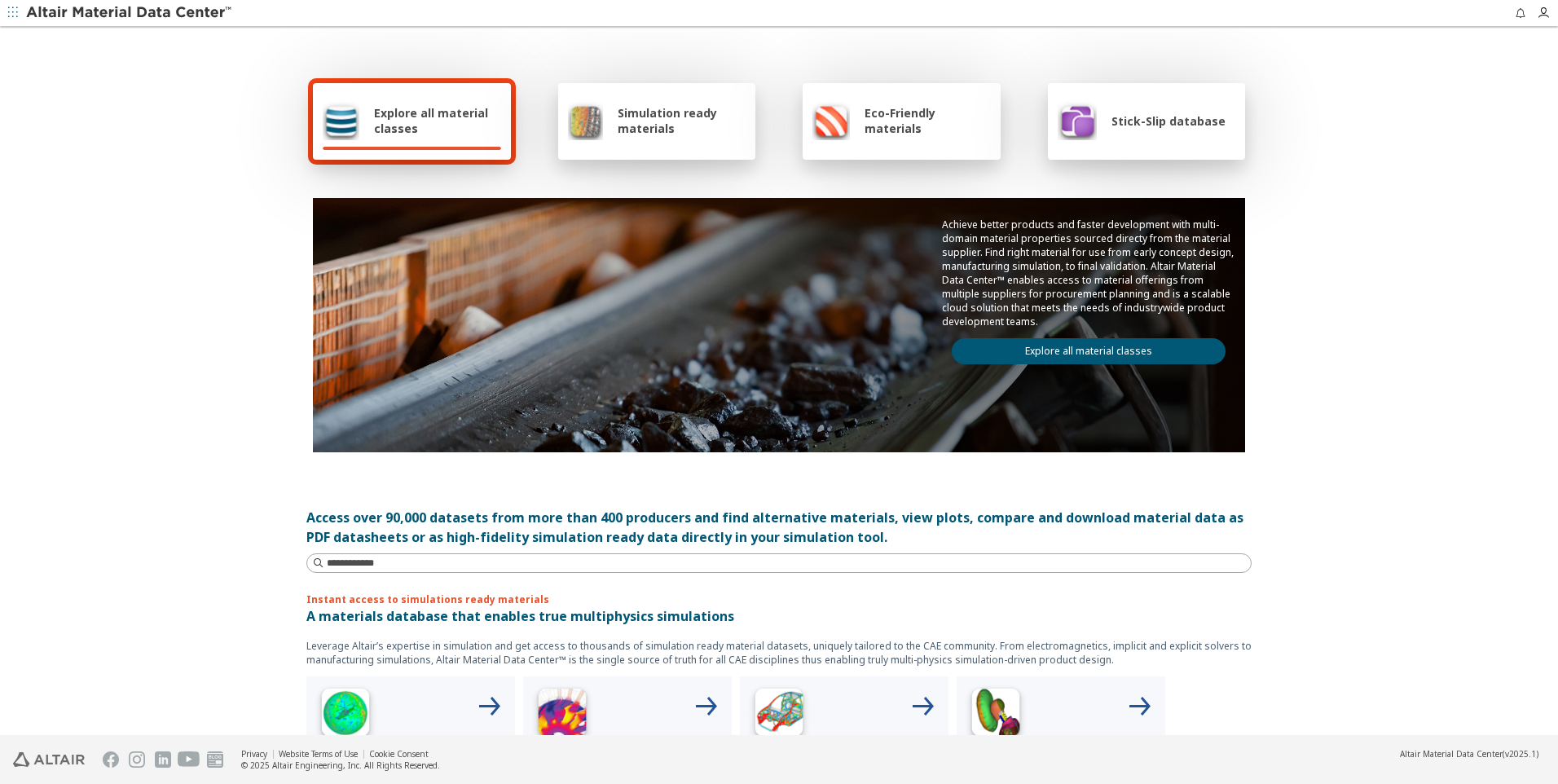
click at [618, 113] on span "Simulation ready materials" at bounding box center [681, 120] width 128 height 31
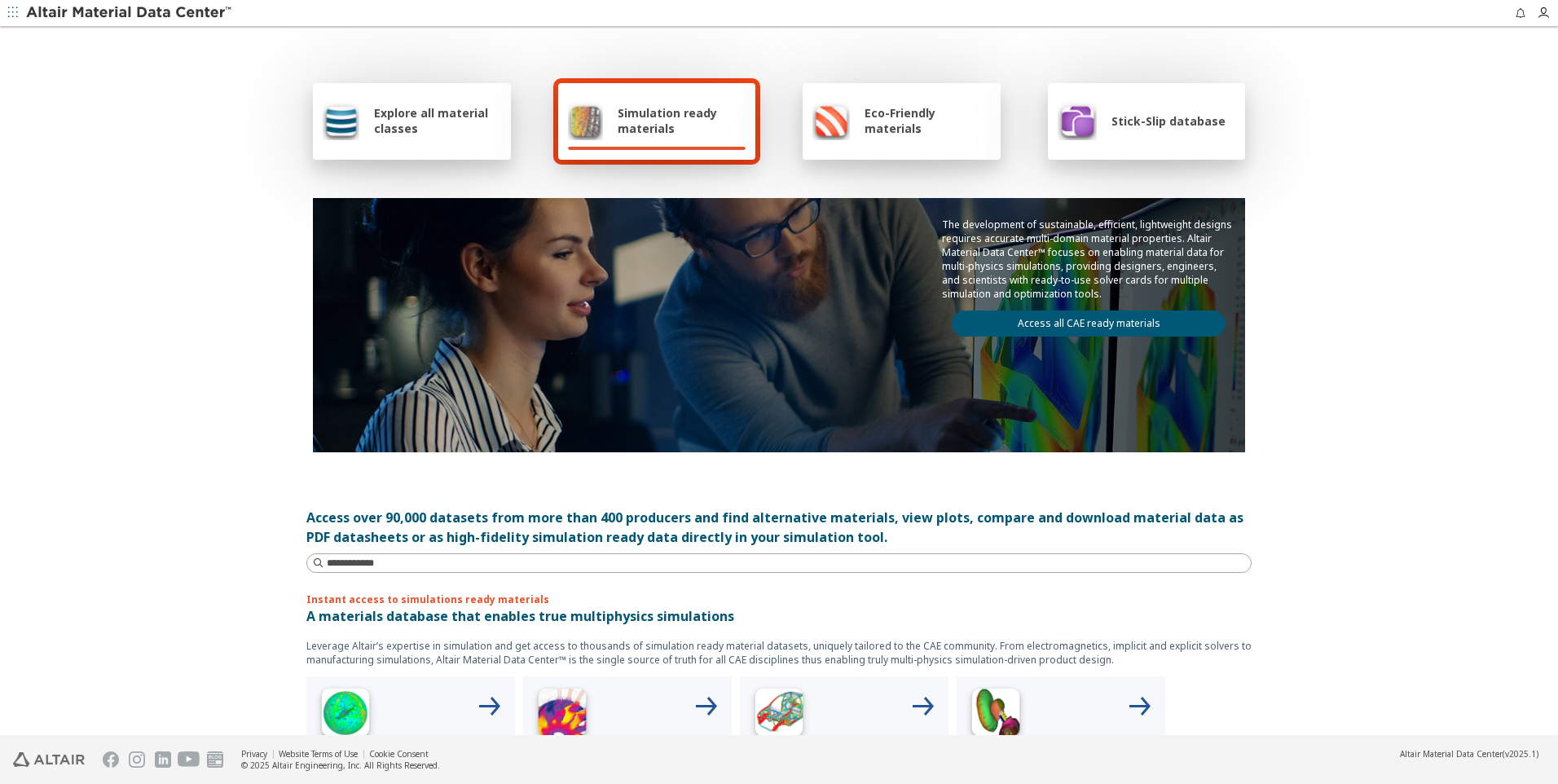
scroll to position [163, 0]
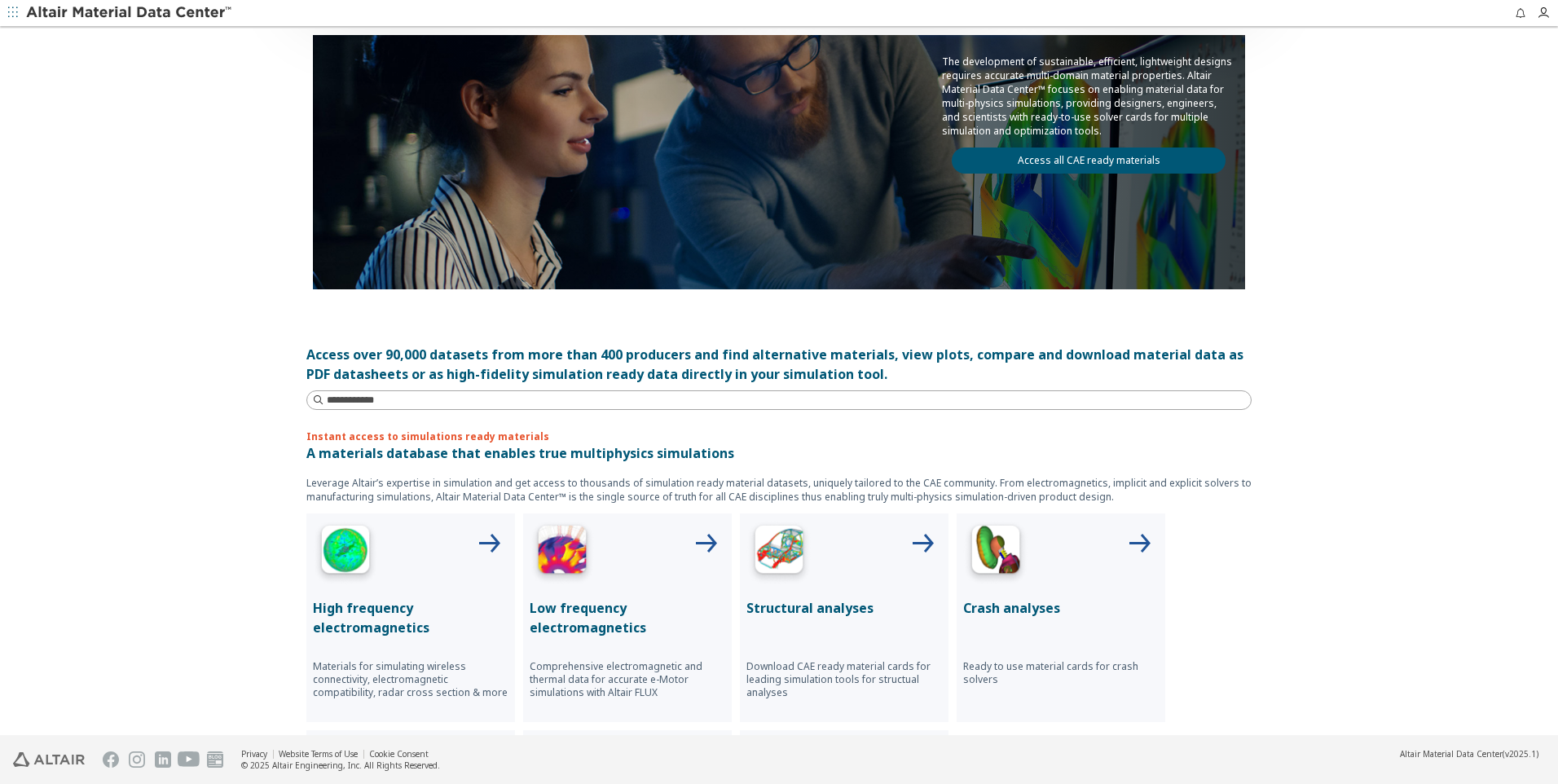
click at [1010, 594] on div "Crash analyses Ready to use material cards for crash solvers" at bounding box center [1061, 617] width 208 height 208
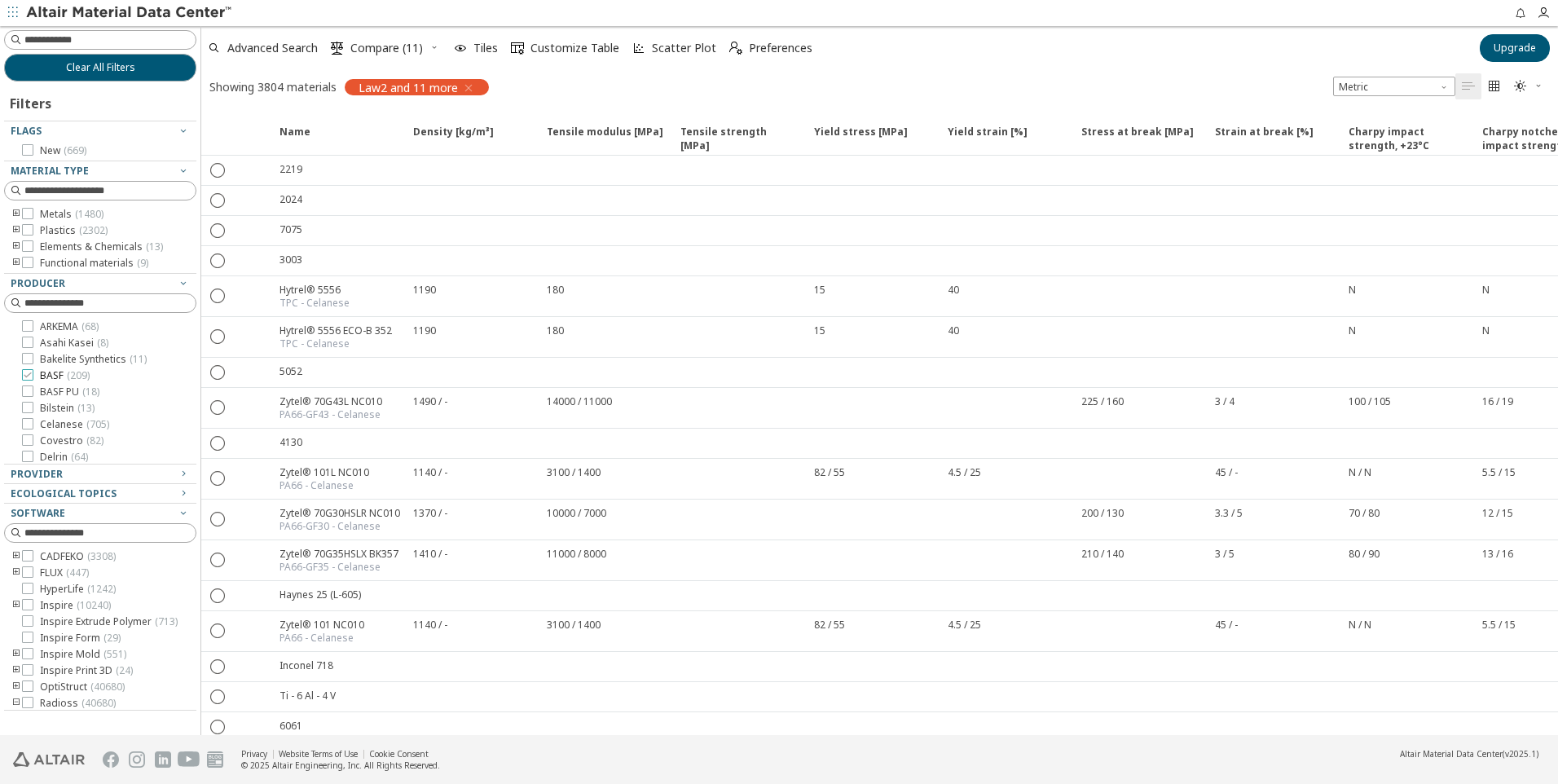
click at [33, 374] on div at bounding box center [28, 375] width 12 height 12
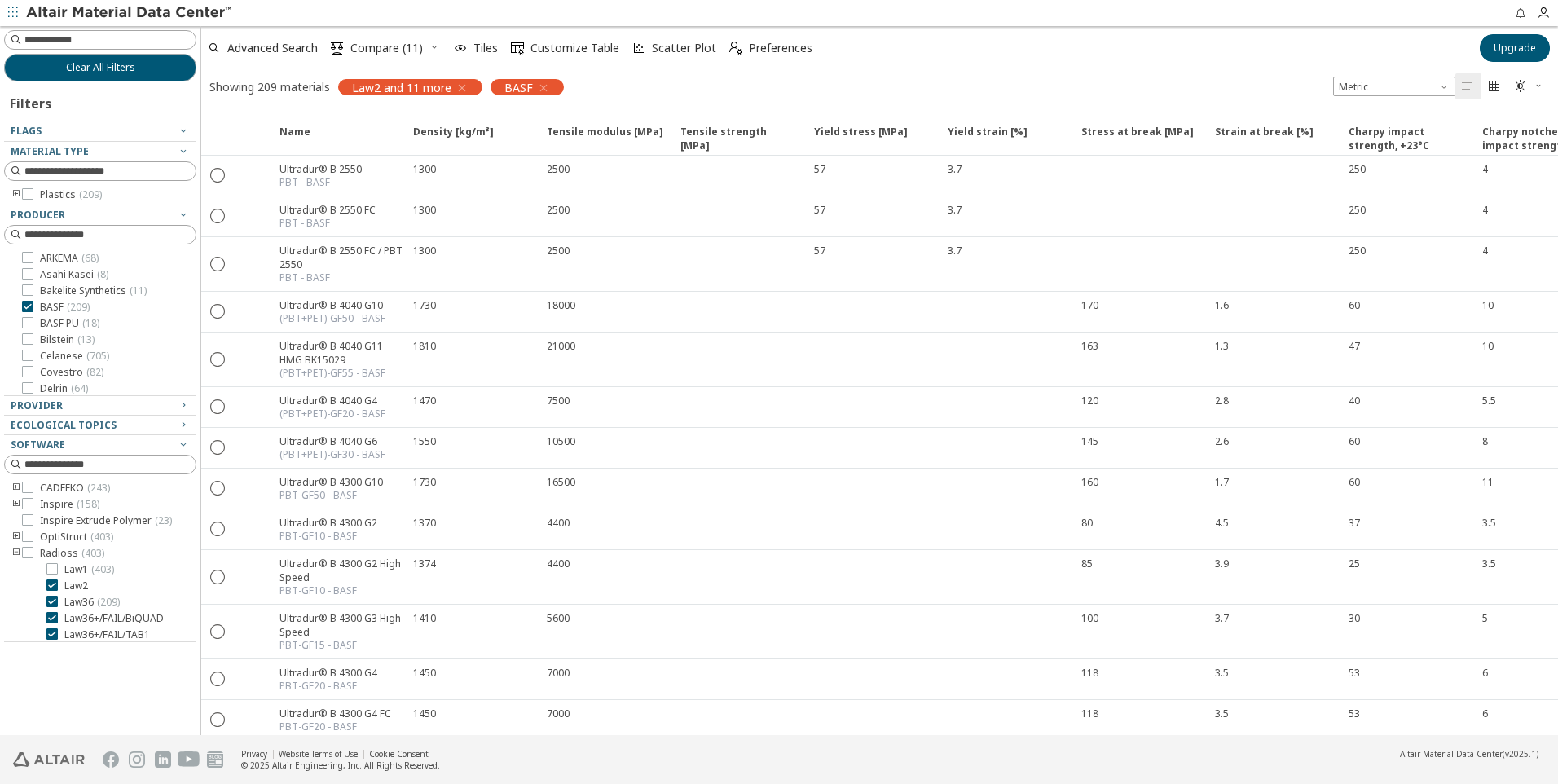
click at [460, 87] on icon "button" at bounding box center [462, 89] width 13 height 13
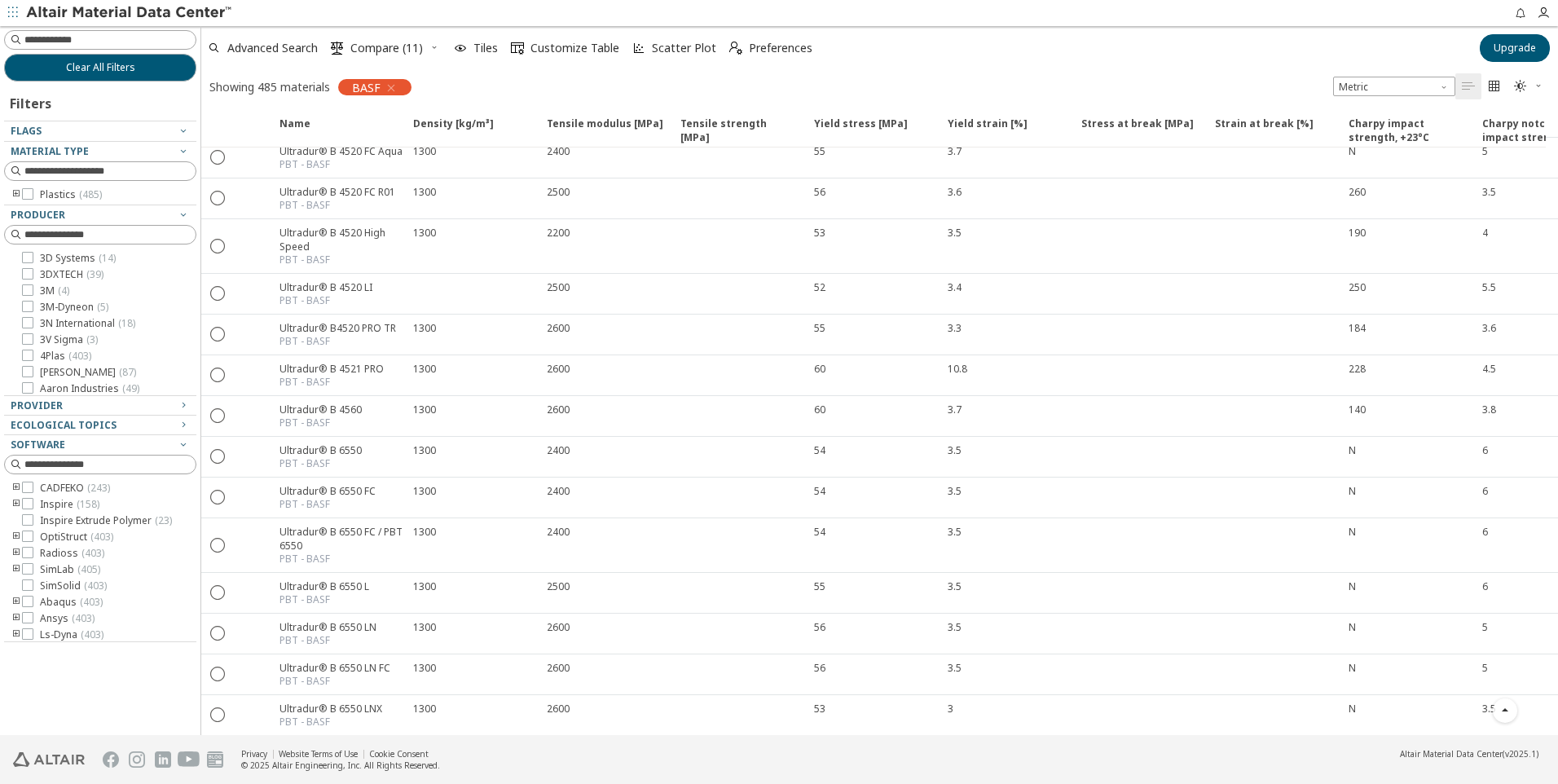
scroll to position [4040, 0]
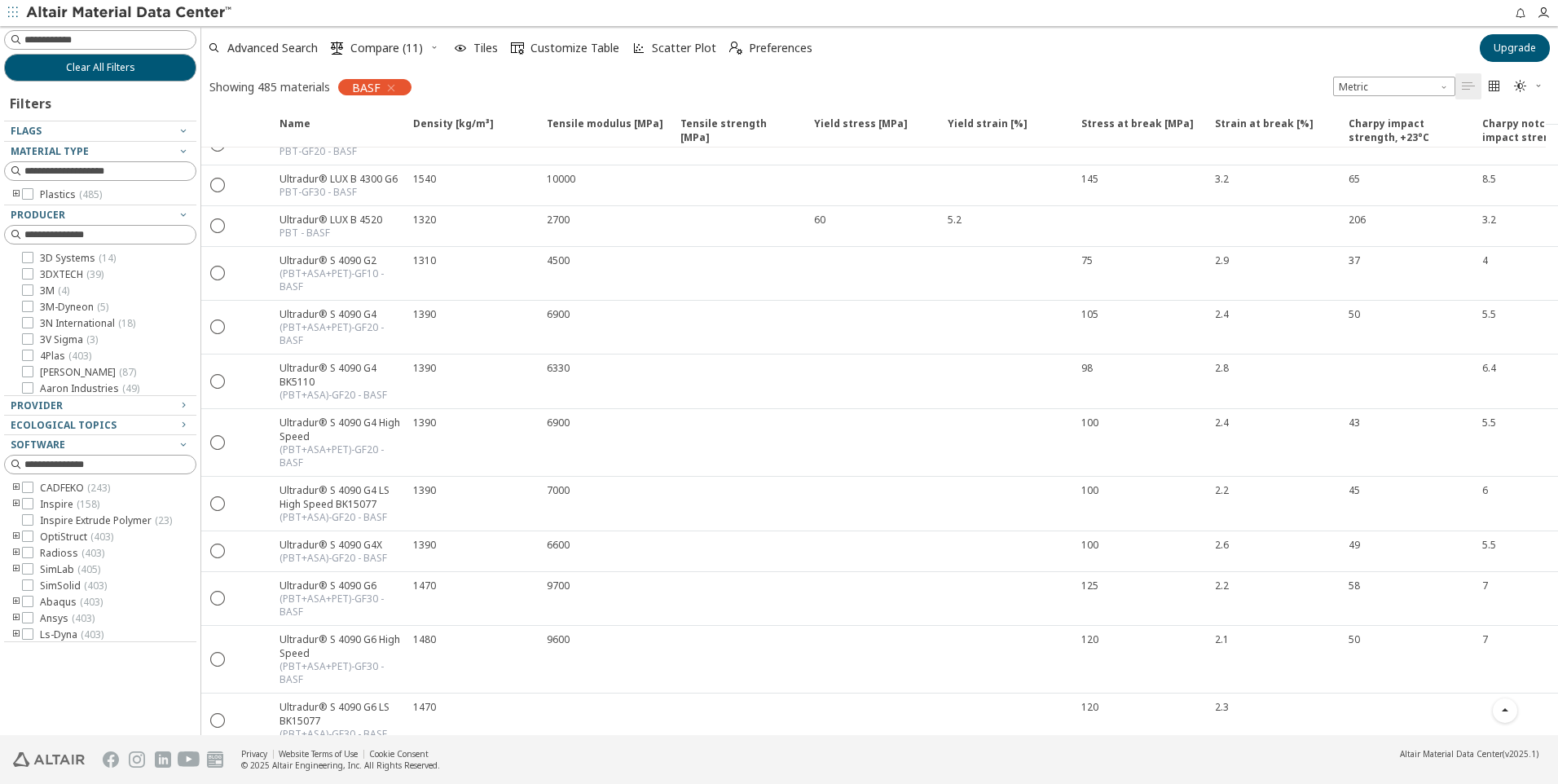
click at [394, 90] on icon "button" at bounding box center [391, 89] width 13 height 13
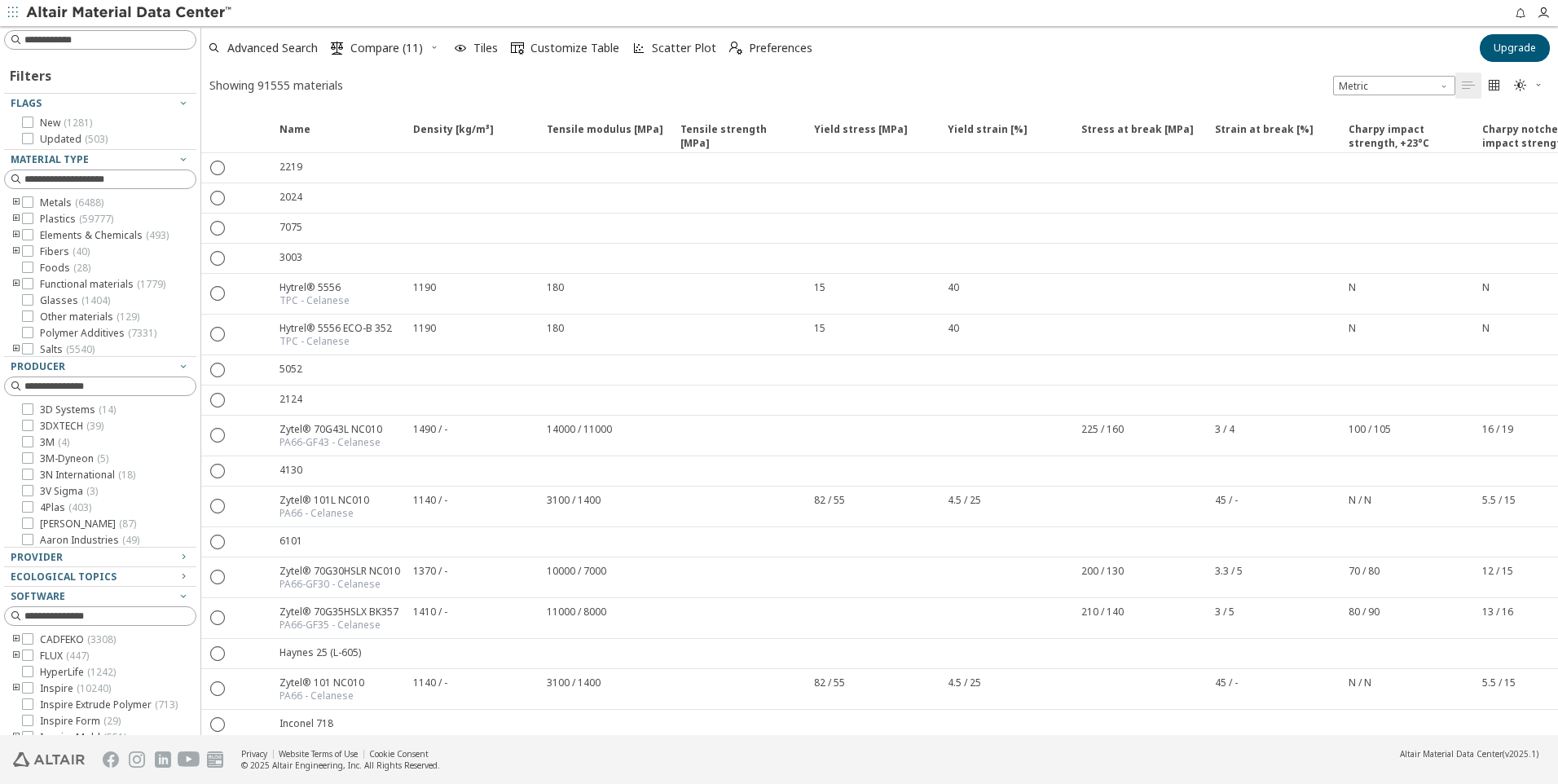
click at [14, 215] on icon "toogle group" at bounding box center [16, 220] width 12 height 13
click at [40, 230] on icon "toogle group" at bounding box center [40, 236] width 12 height 13
click at [78, 328] on icon at bounding box center [77, 329] width 12 height 12
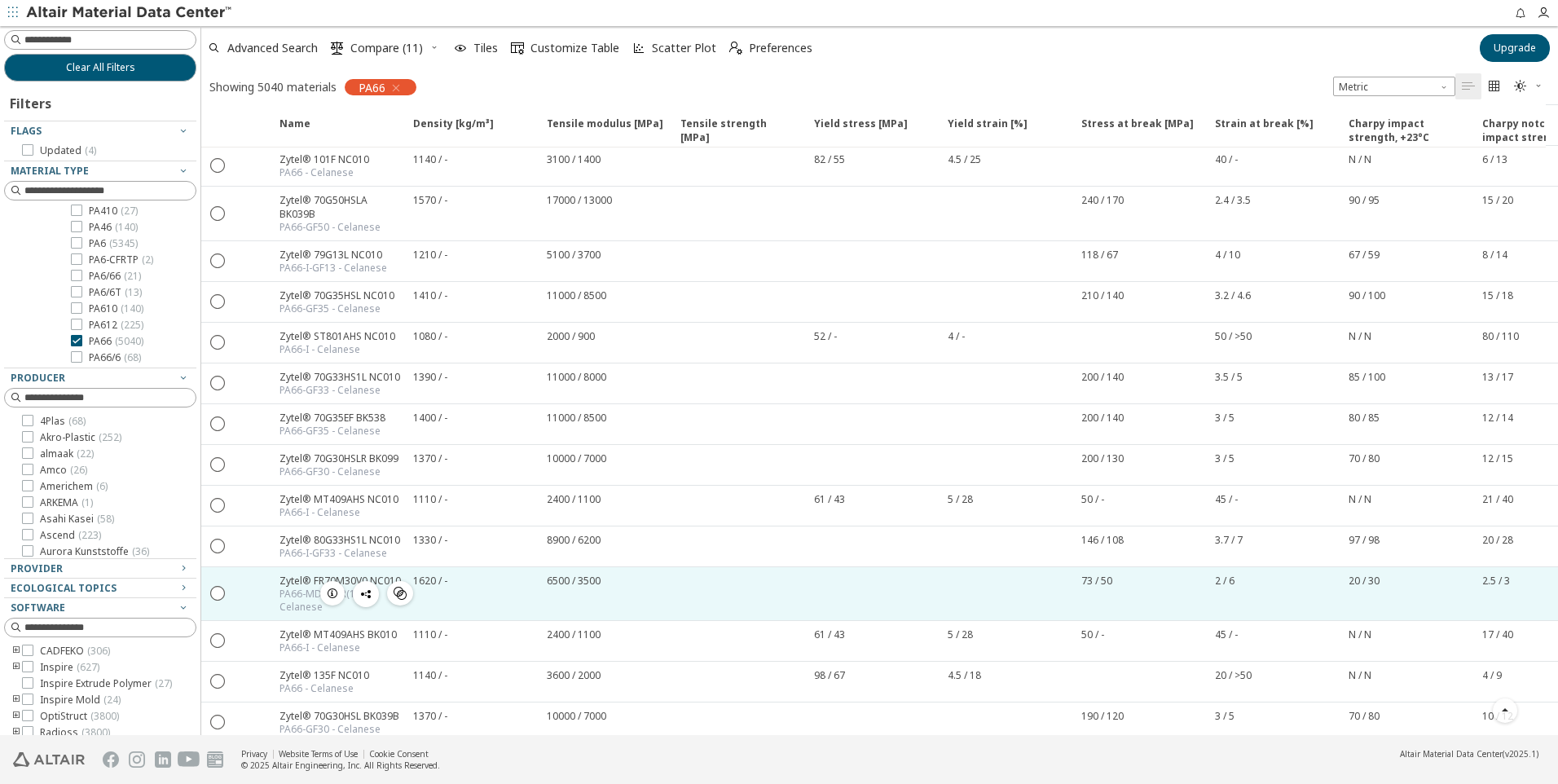
scroll to position [652, 0]
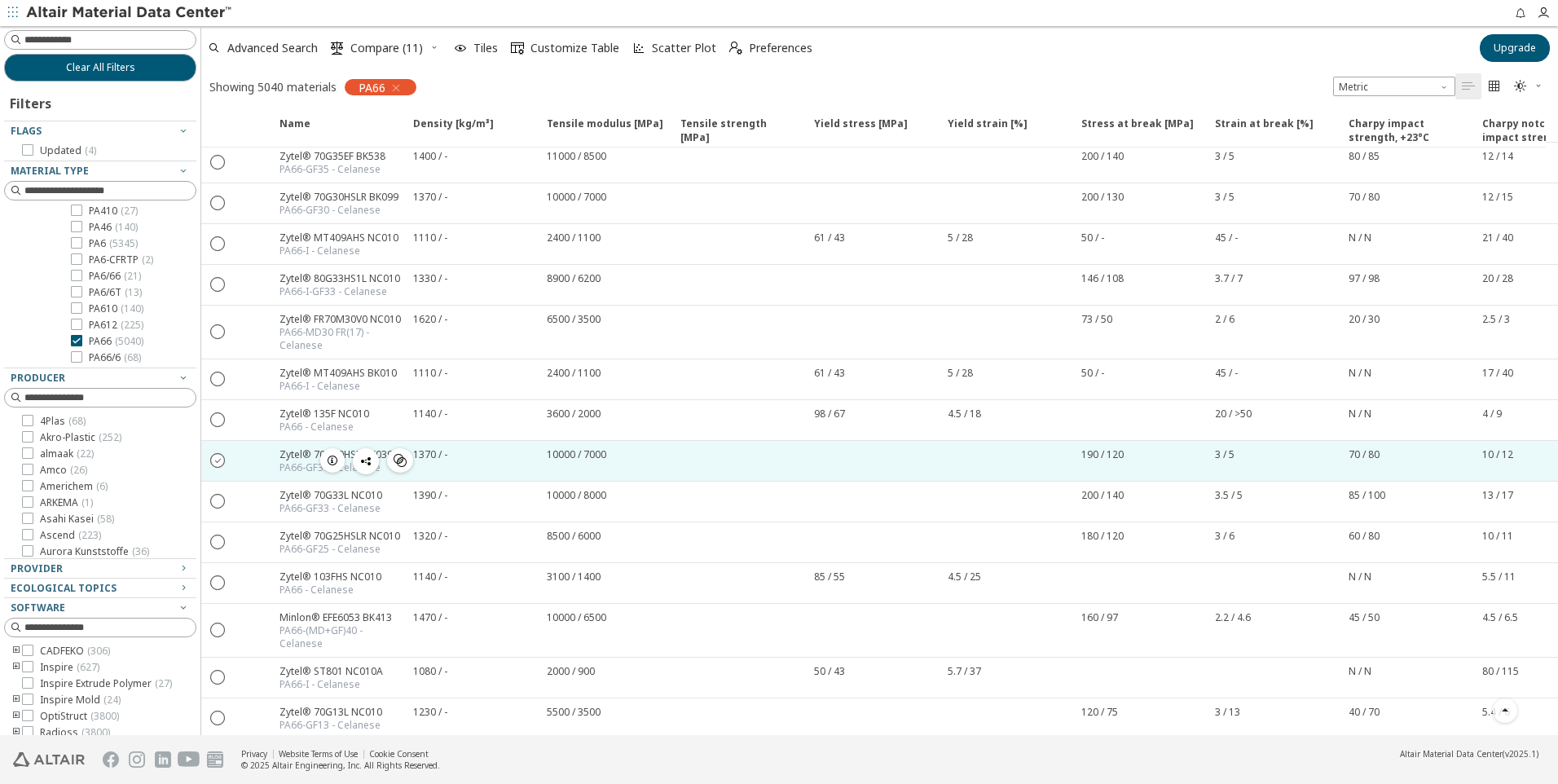
click at [220, 459] on icon "" at bounding box center [218, 458] width 14 height 14
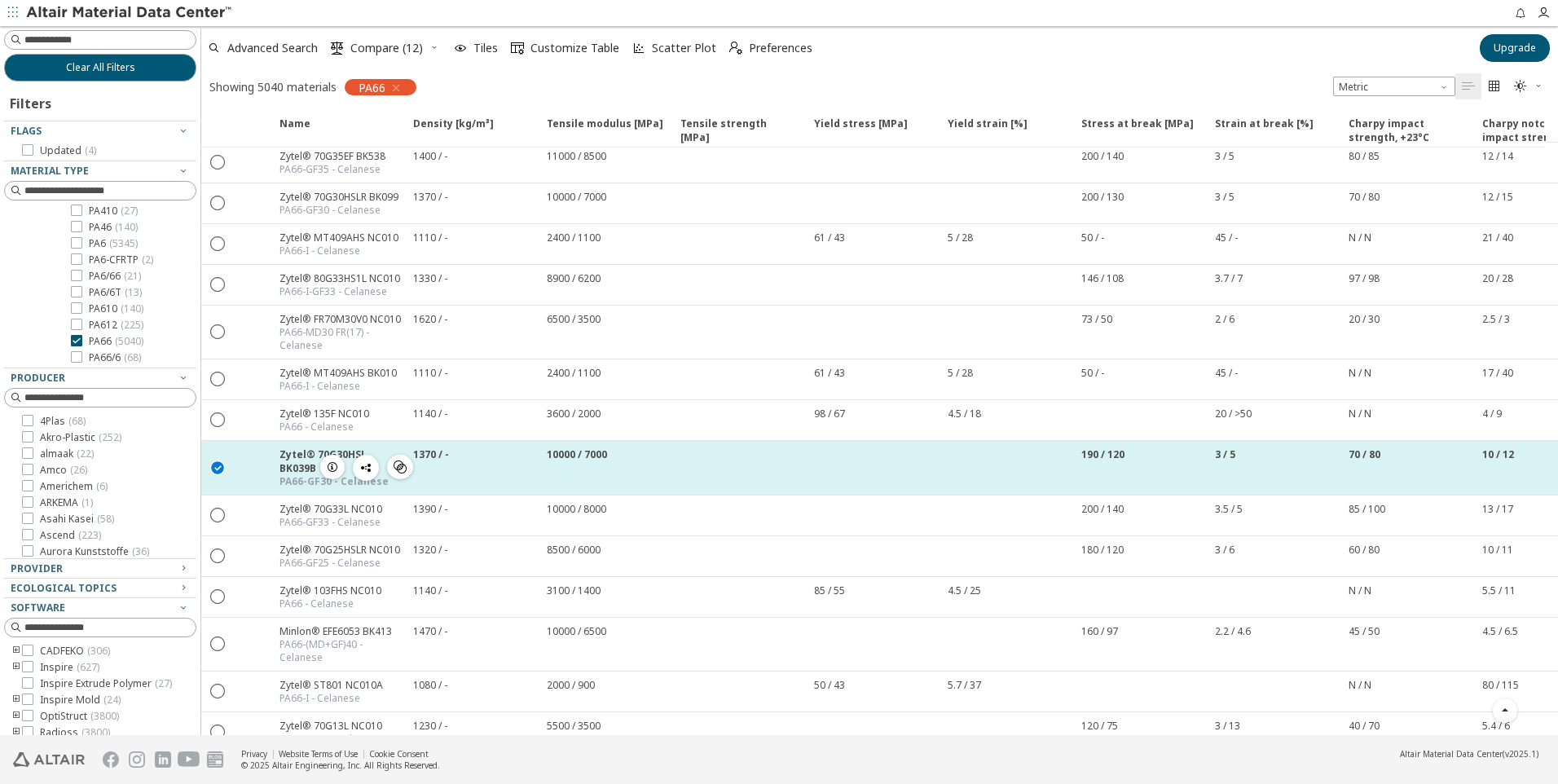
click at [330, 460] on icon "button" at bounding box center [332, 467] width 13 height 13
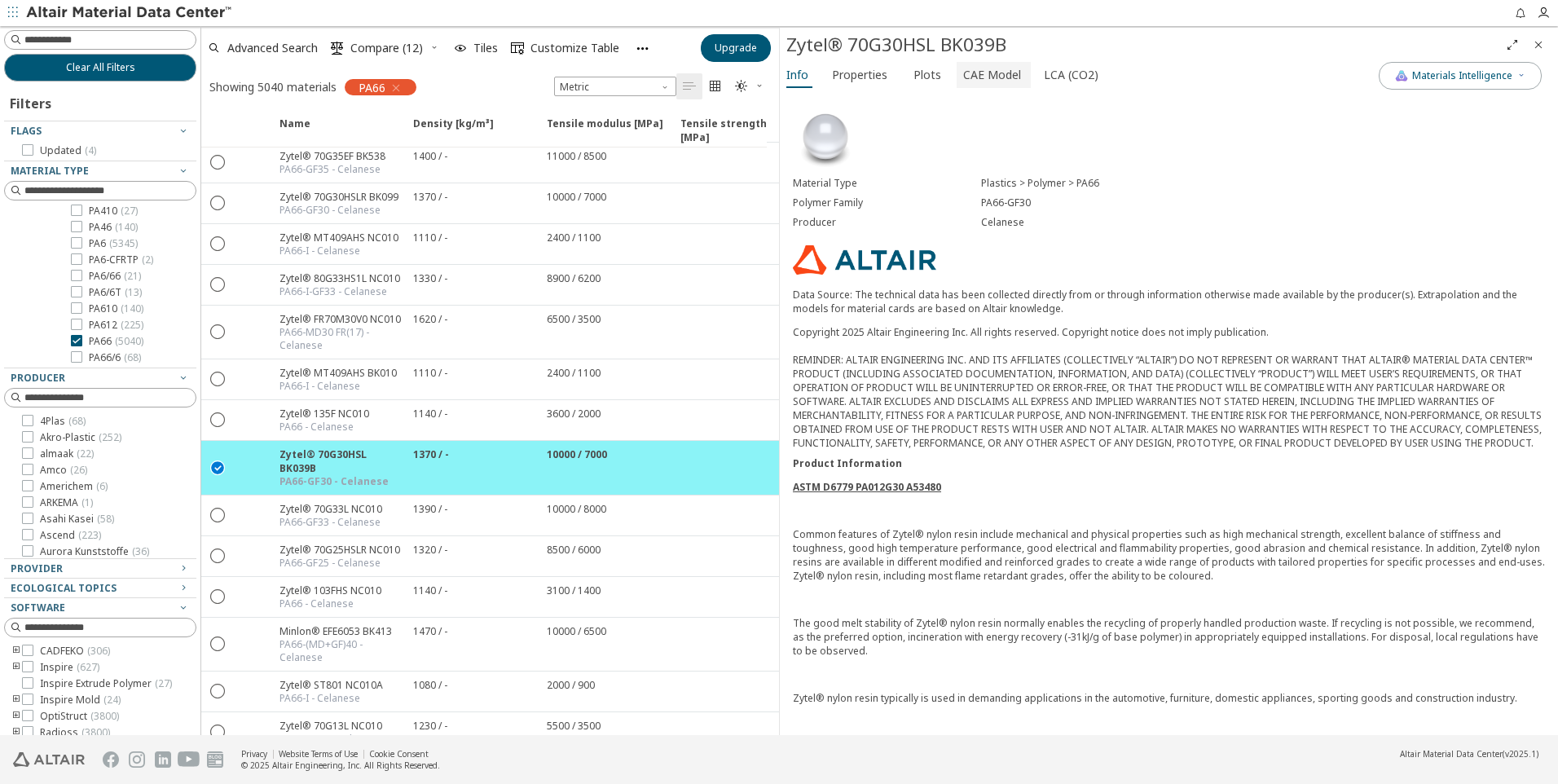
click at [1000, 71] on span "CAE Model" at bounding box center [992, 74] width 58 height 26
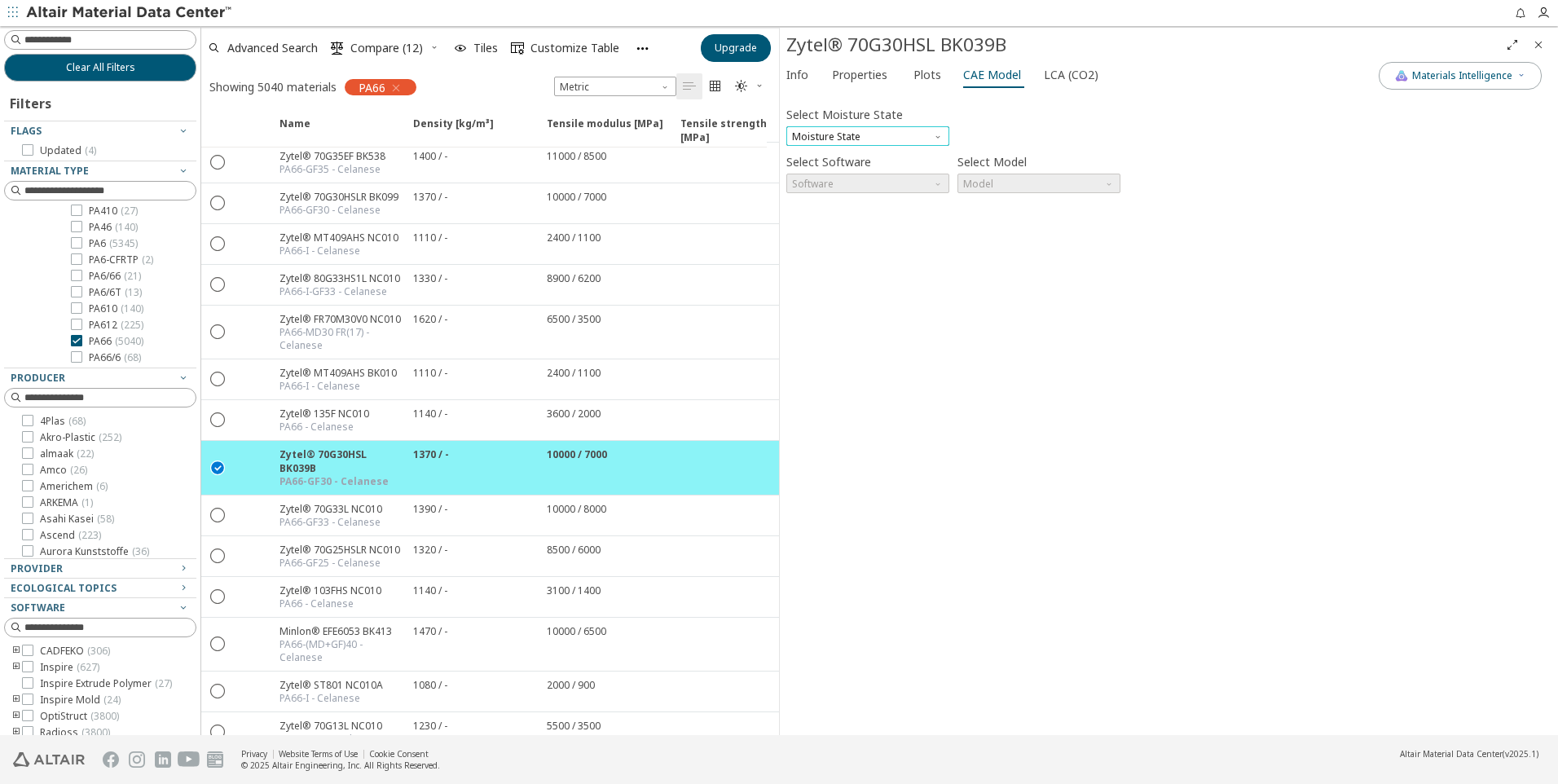
click at [859, 133] on span "Moisture State" at bounding box center [867, 136] width 163 height 19
click at [845, 162] on button "Dry" at bounding box center [867, 155] width 163 height 19
click at [874, 183] on span "Software" at bounding box center [867, 183] width 163 height 19
click at [832, 355] on span "Ls-Dyna" at bounding box center [868, 360] width 150 height 12
click at [1083, 187] on span "Model" at bounding box center [1039, 183] width 163 height 19
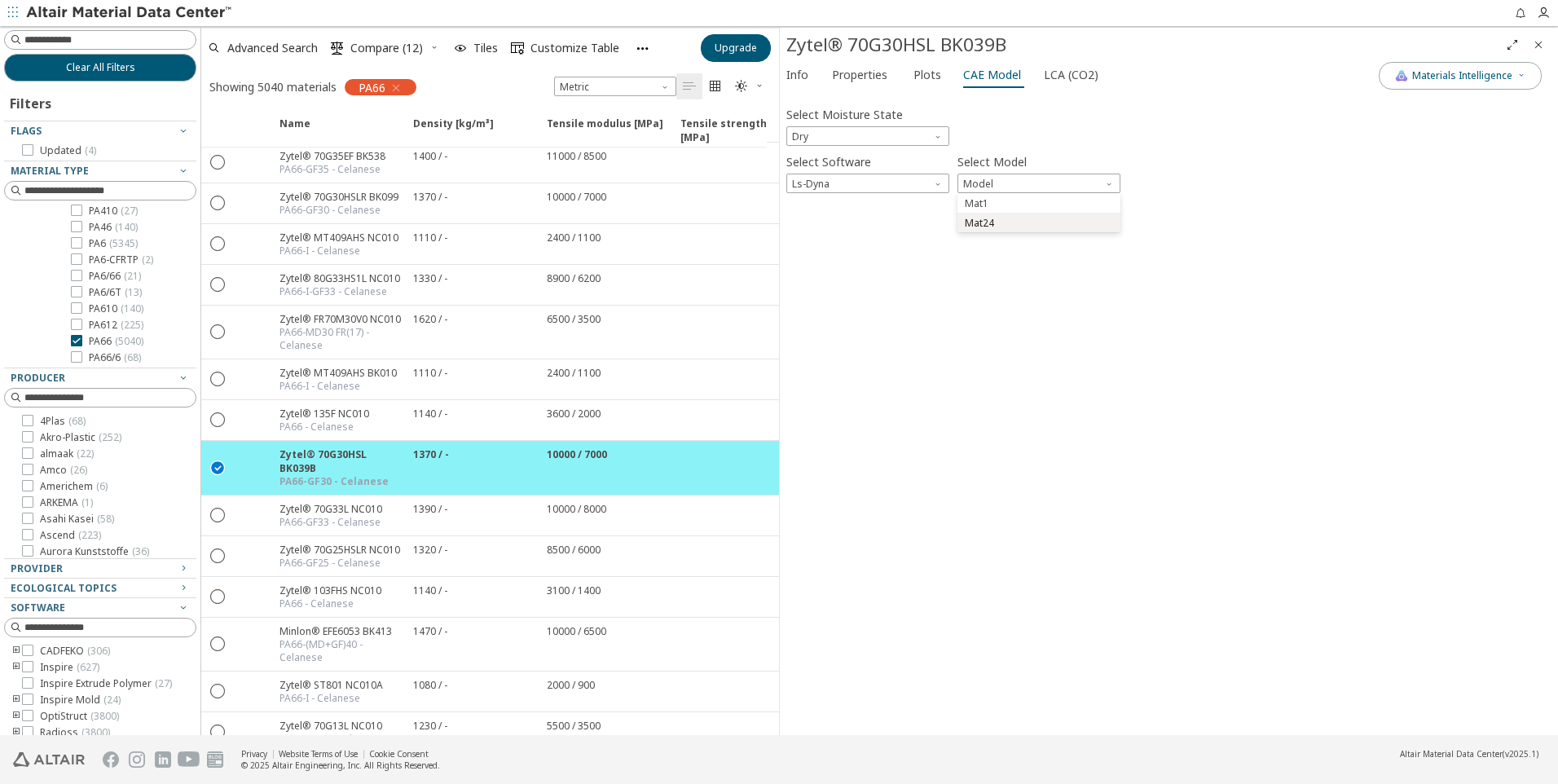
click at [1027, 222] on span "Mat24" at bounding box center [1039, 223] width 150 height 12
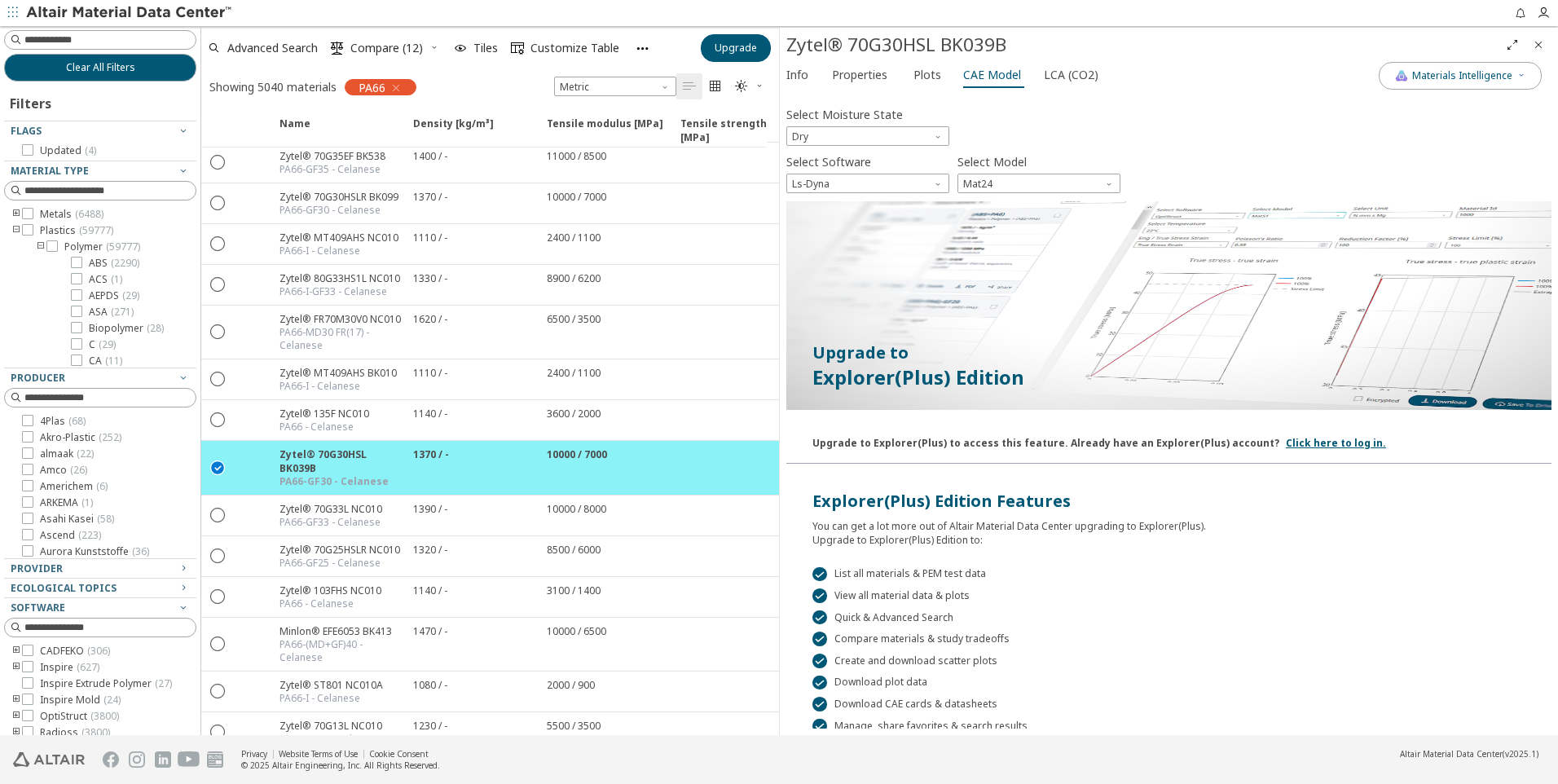
click at [400, 86] on icon "button" at bounding box center [396, 89] width 13 height 13
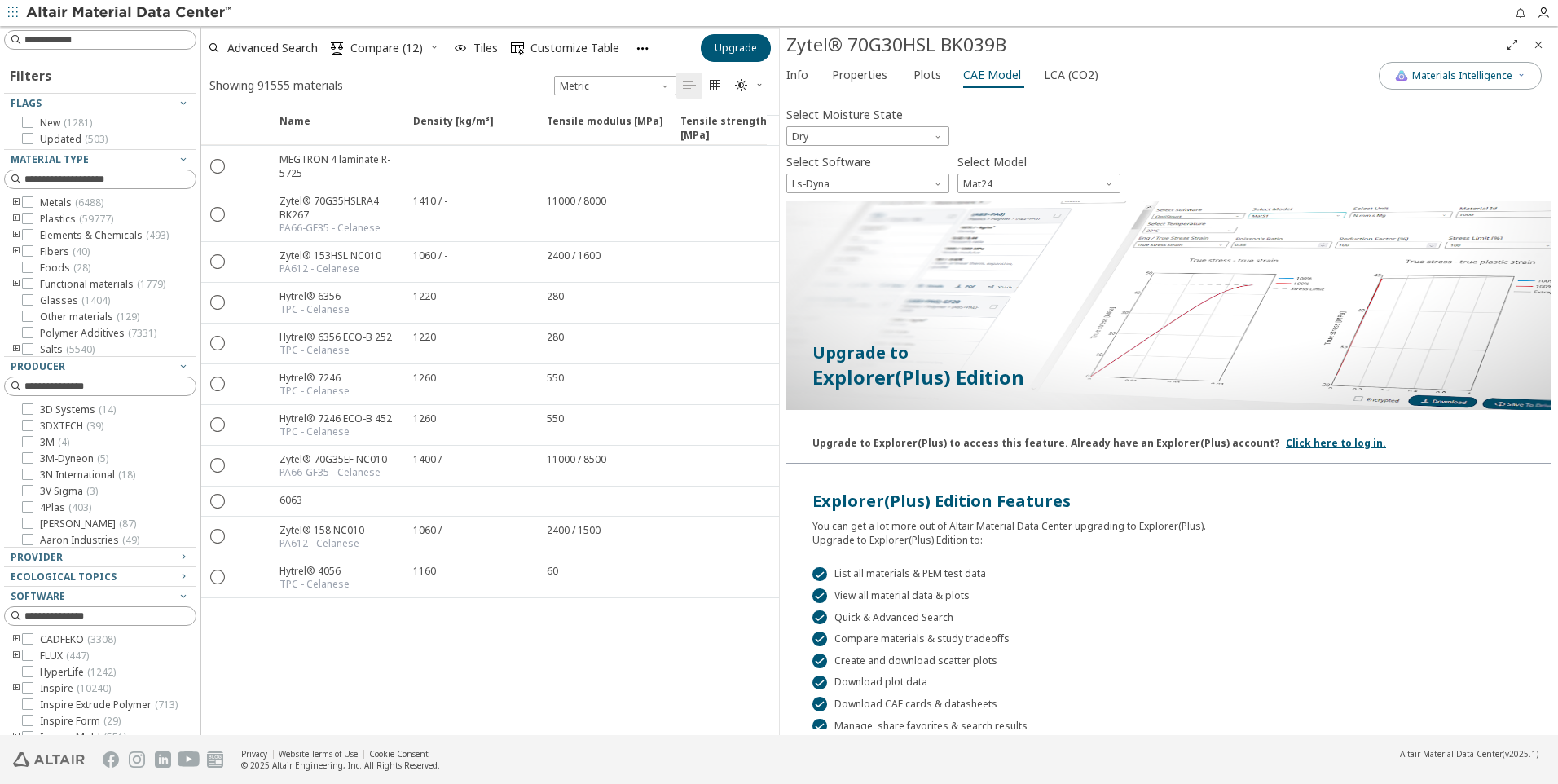
scroll to position [652, 0]
click at [1435, 81] on span "Materials Intelligence" at bounding box center [1463, 76] width 100 height 13
click at [994, 78] on span "CAE Model" at bounding box center [992, 74] width 58 height 26
click at [1009, 184] on span "Mat24" at bounding box center [1039, 183] width 163 height 19
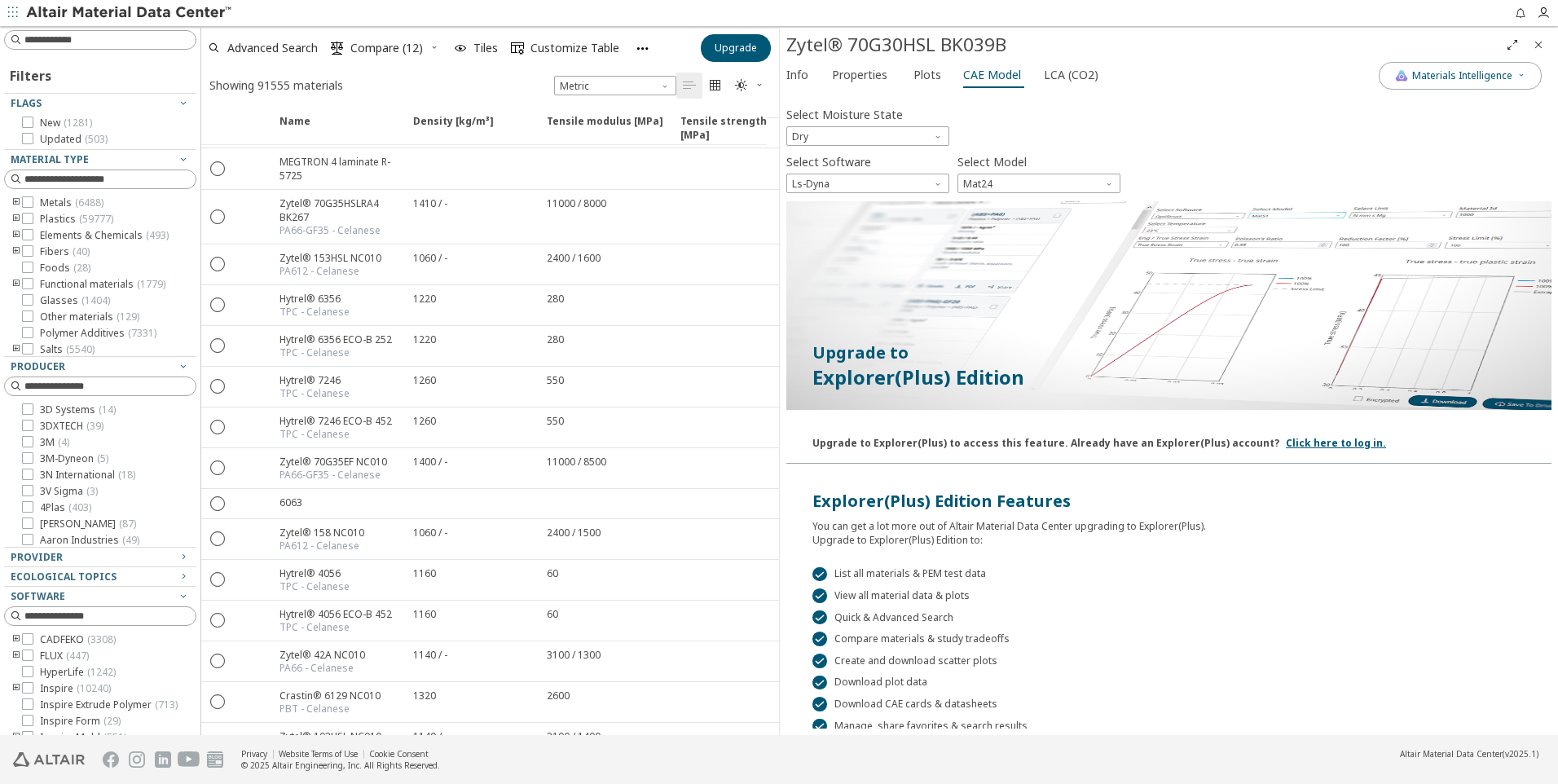
click at [18, 220] on icon "toogle group" at bounding box center [16, 220] width 12 height 13
click at [40, 234] on icon "toogle group" at bounding box center [40, 236] width 12 height 13
click at [76, 329] on icon at bounding box center [77, 329] width 12 height 12
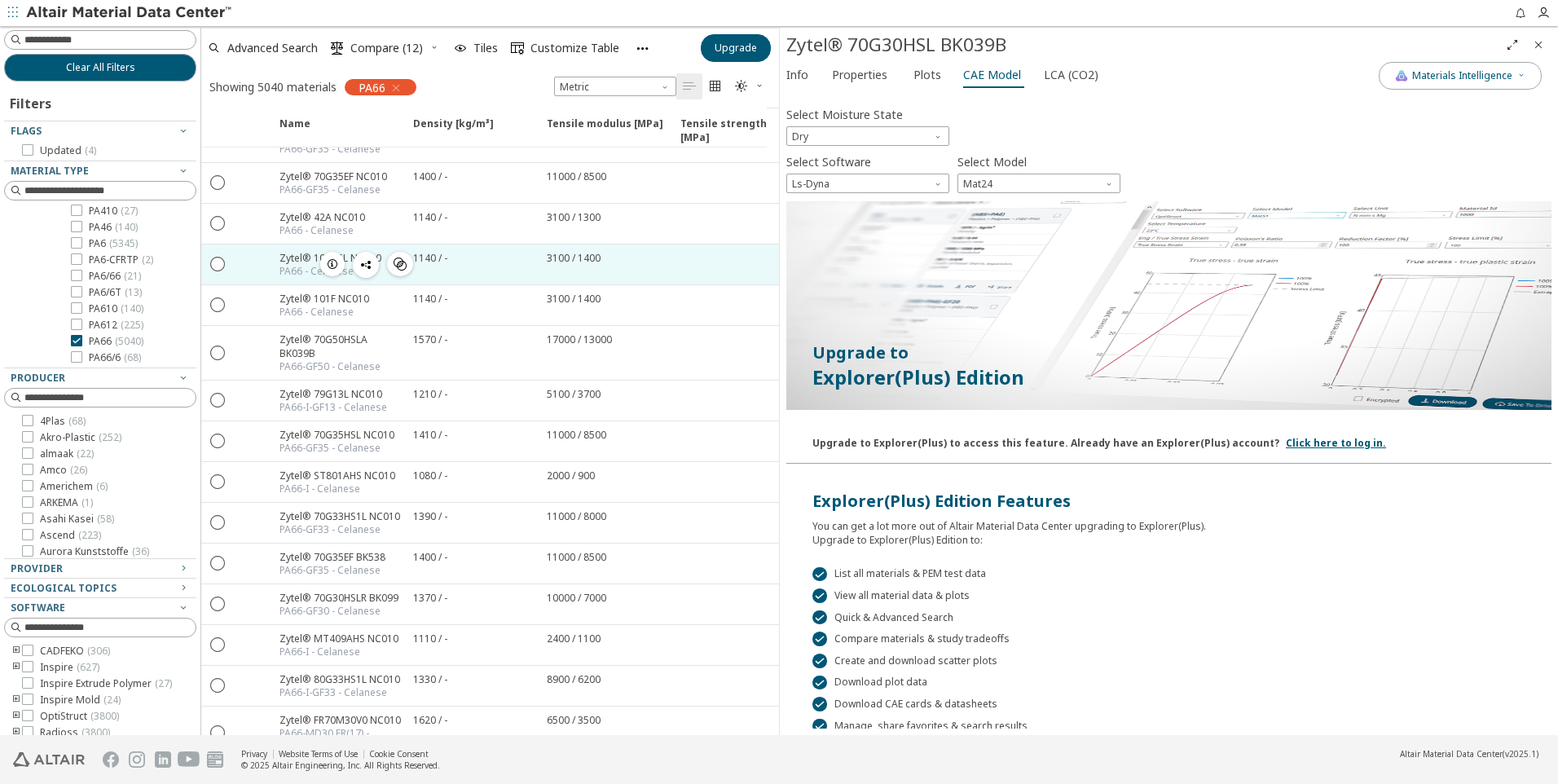
scroll to position [570, 0]
